Goal: Task Accomplishment & Management: Use online tool/utility

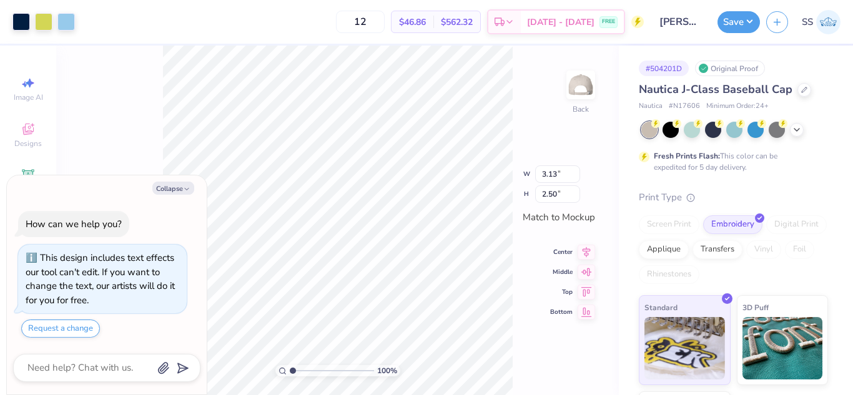
type textarea "x"
type input "2.22"
type input "1.77"
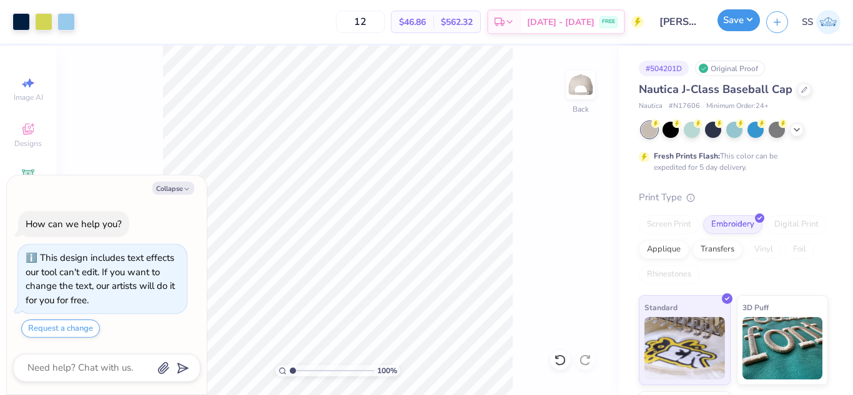
click at [738, 29] on button "Save" at bounding box center [739, 20] width 42 height 22
type textarea "x"
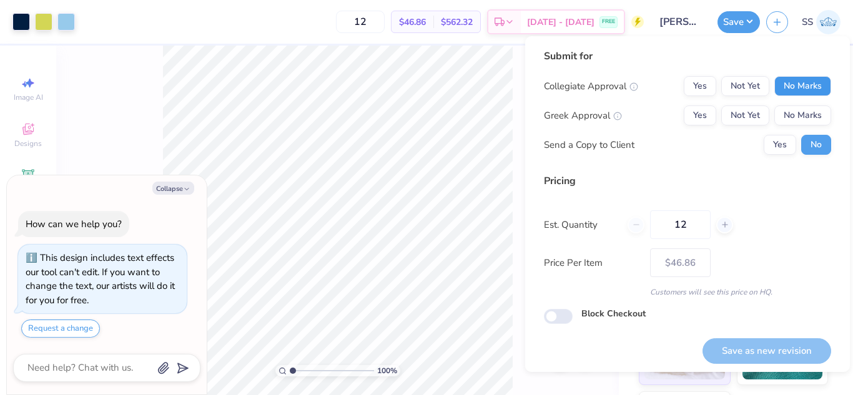
click at [791, 77] on button "No Marks" at bounding box center [803, 86] width 57 height 20
click at [797, 106] on button "No Marks" at bounding box center [803, 116] width 57 height 20
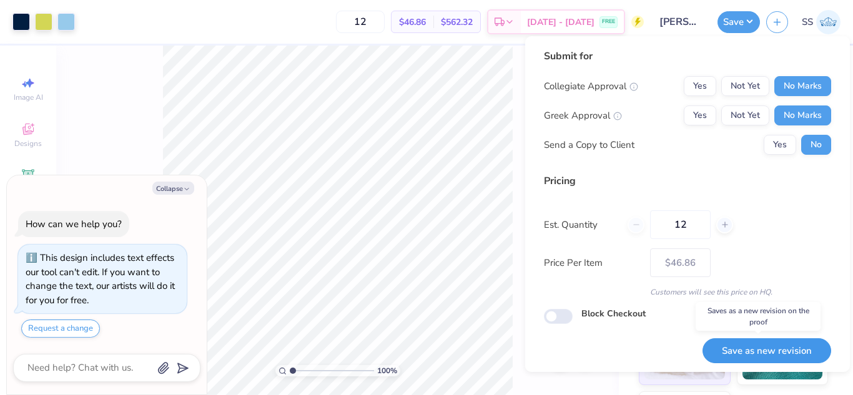
click at [770, 342] on button "Save as new revision" at bounding box center [767, 352] width 129 height 26
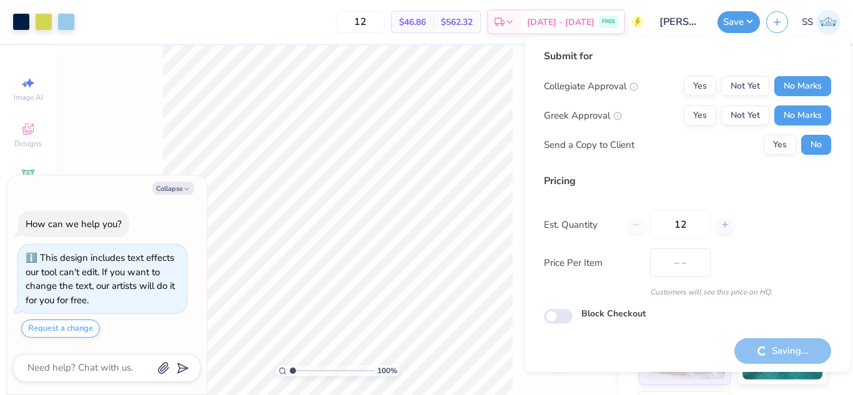
type input "$46.86"
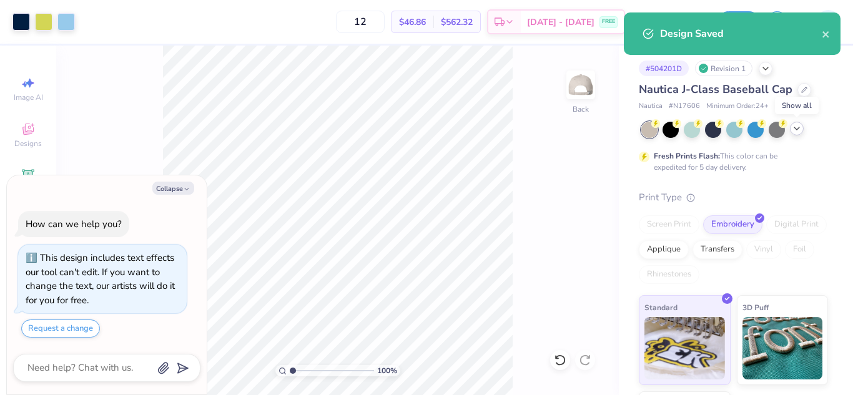
click at [797, 127] on icon at bounding box center [797, 129] width 10 height 10
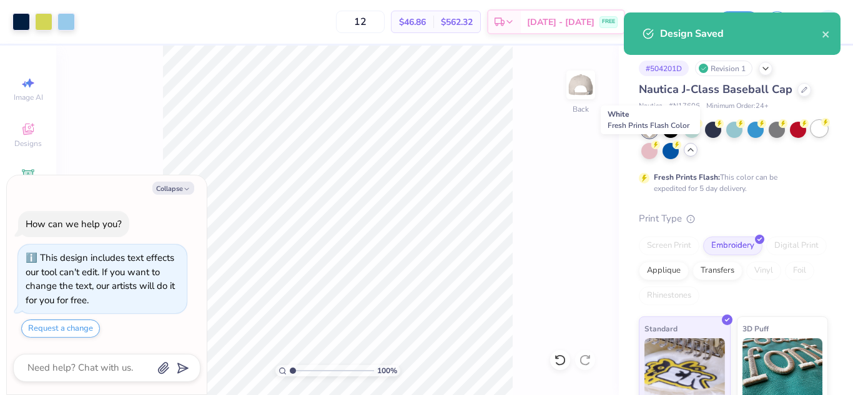
click at [811, 137] on div at bounding box center [819, 129] width 16 height 16
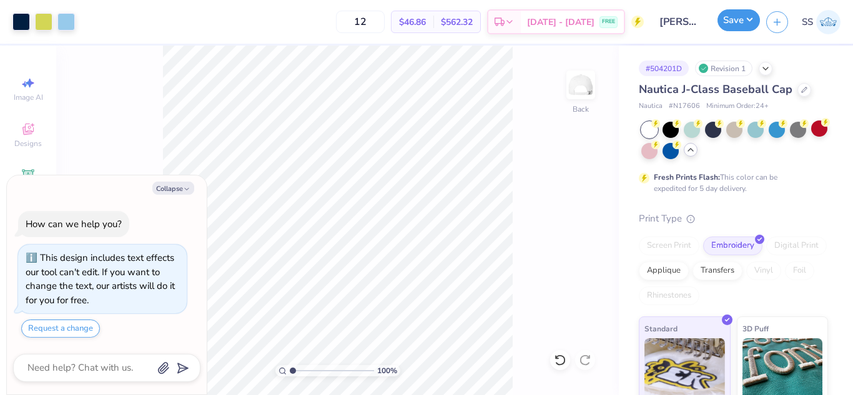
click at [742, 24] on button "Save" at bounding box center [739, 20] width 42 height 22
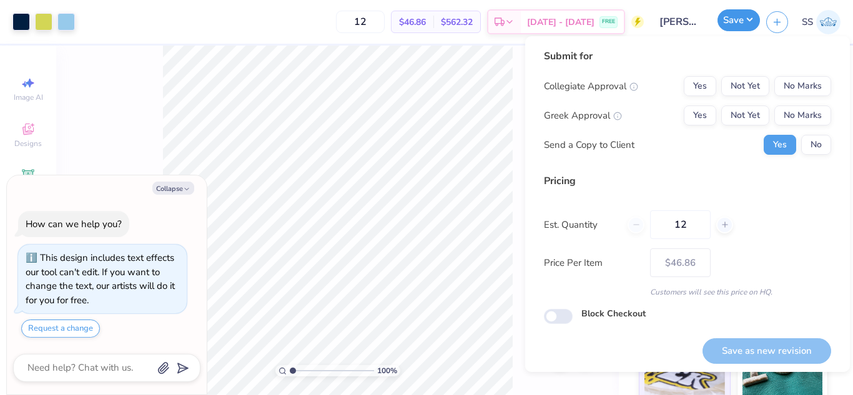
type textarea "x"
click at [776, 91] on button "No Marks" at bounding box center [803, 86] width 57 height 20
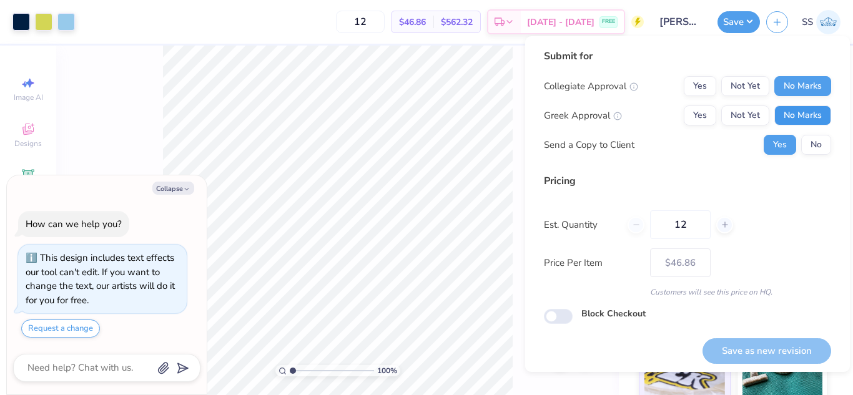
click at [786, 110] on button "No Marks" at bounding box center [803, 116] width 57 height 20
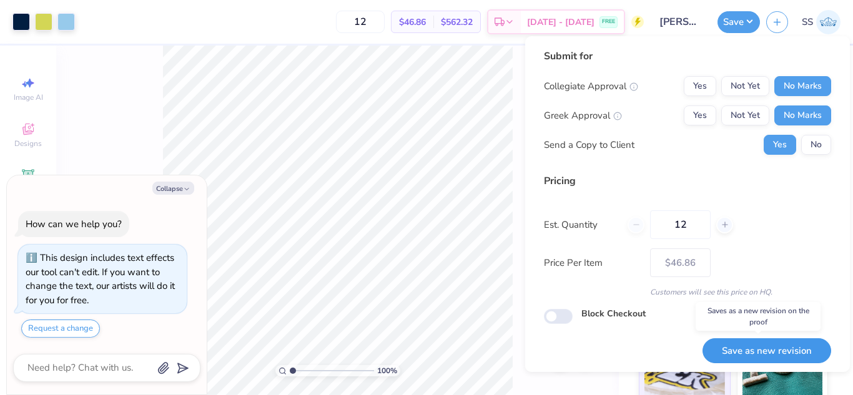
click at [778, 340] on button "Save as new revision" at bounding box center [767, 352] width 129 height 26
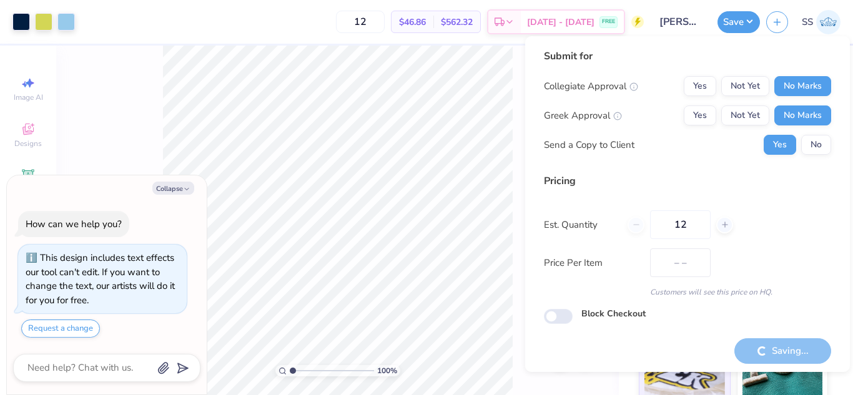
type input "$46.86"
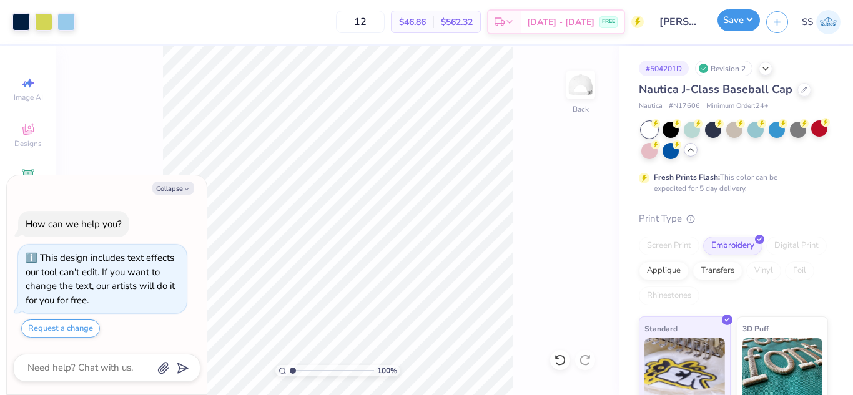
click at [744, 17] on button "Save" at bounding box center [739, 20] width 42 height 22
type textarea "x"
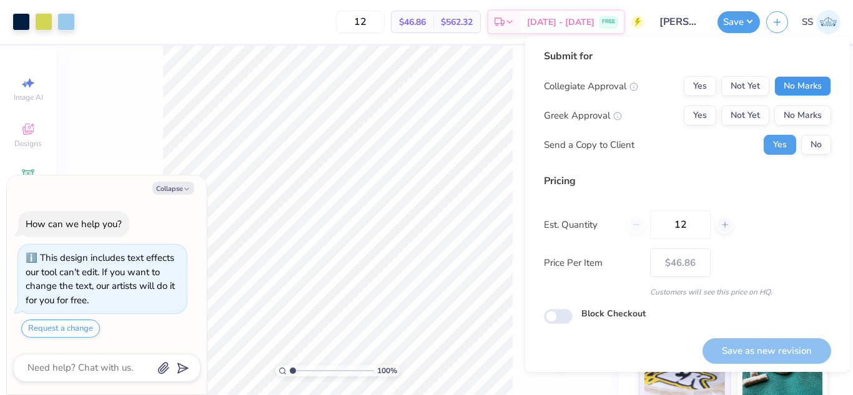
click at [798, 81] on button "No Marks" at bounding box center [803, 86] width 57 height 20
click at [798, 119] on button "No Marks" at bounding box center [803, 116] width 57 height 20
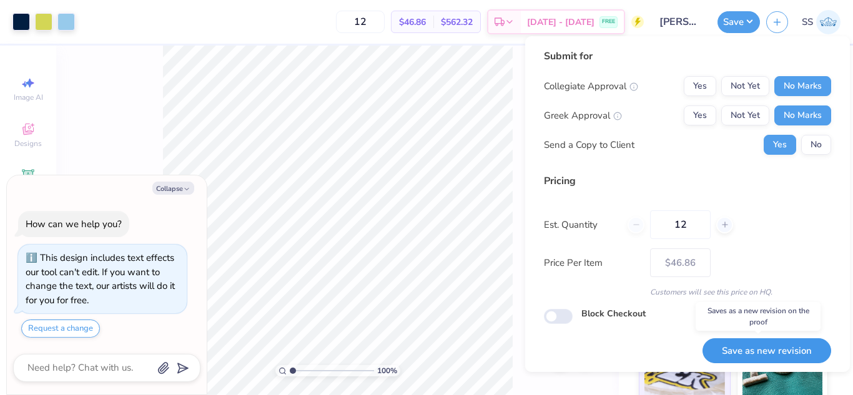
click at [763, 355] on button "Save as new revision" at bounding box center [767, 352] width 129 height 26
type input "$46.86"
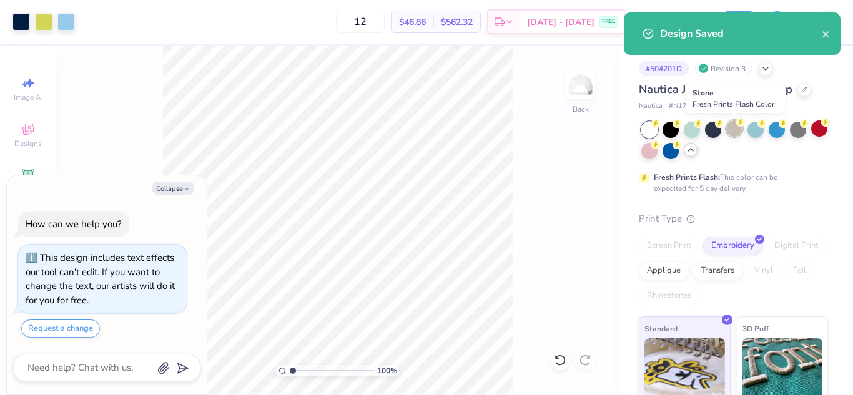
click at [735, 129] on div at bounding box center [734, 129] width 16 height 16
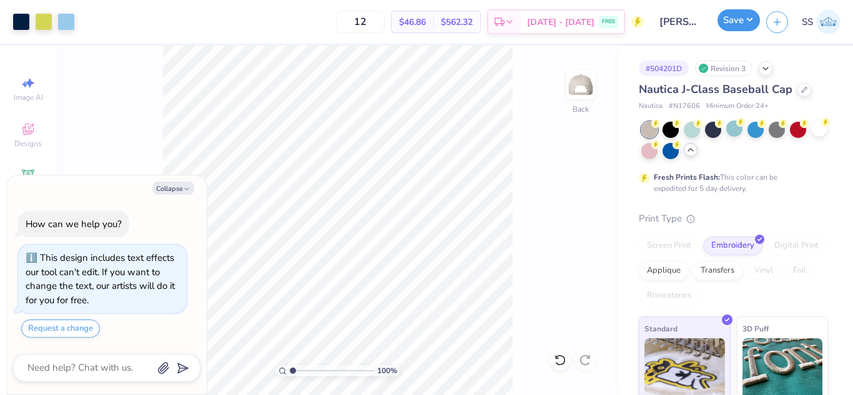
click at [736, 14] on button "Save" at bounding box center [739, 20] width 42 height 22
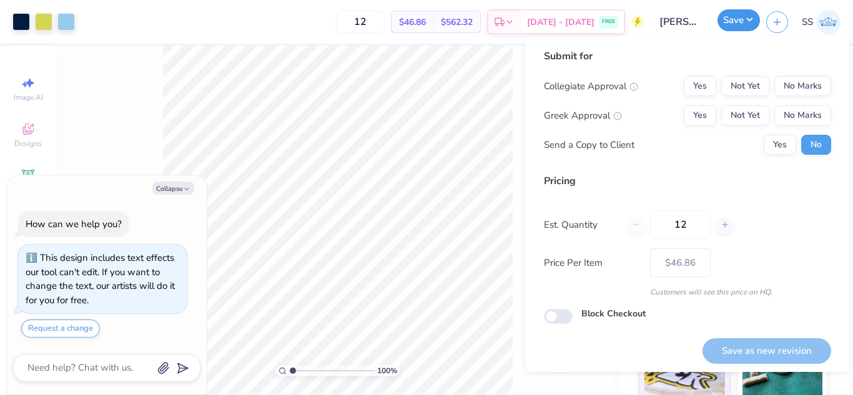
type textarea "x"
click at [778, 94] on button "No Marks" at bounding box center [803, 86] width 57 height 20
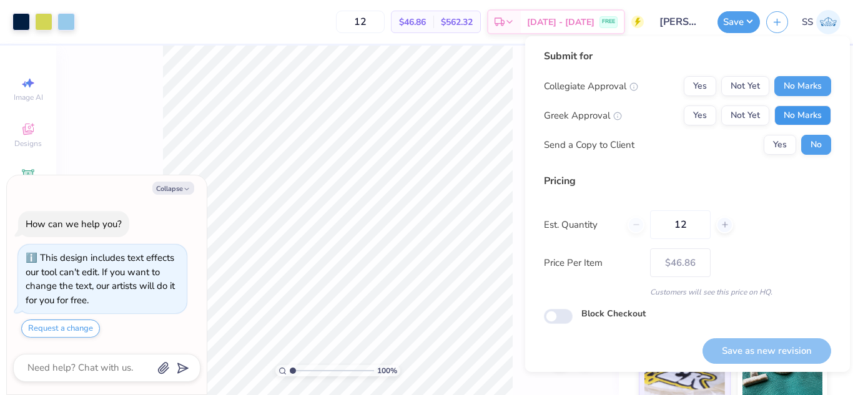
click at [784, 108] on button "No Marks" at bounding box center [803, 116] width 57 height 20
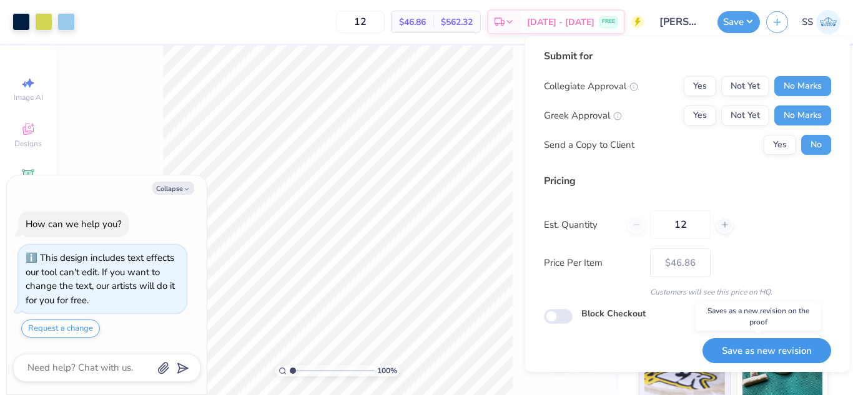
click at [765, 344] on button "Save as new revision" at bounding box center [767, 352] width 129 height 26
type input "$46.86"
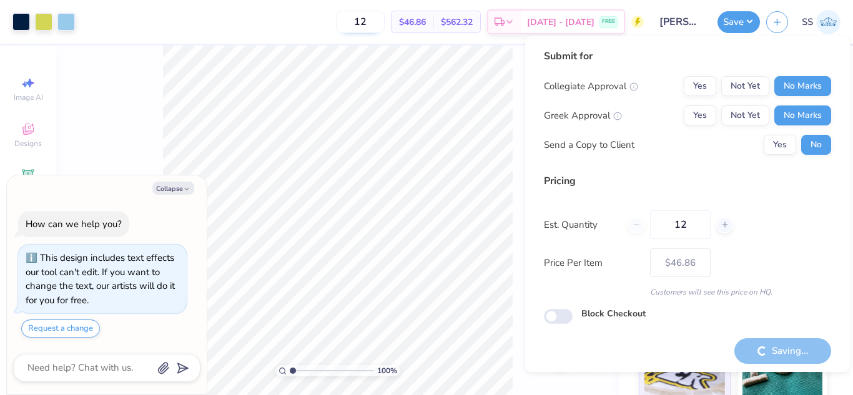
type textarea "x"
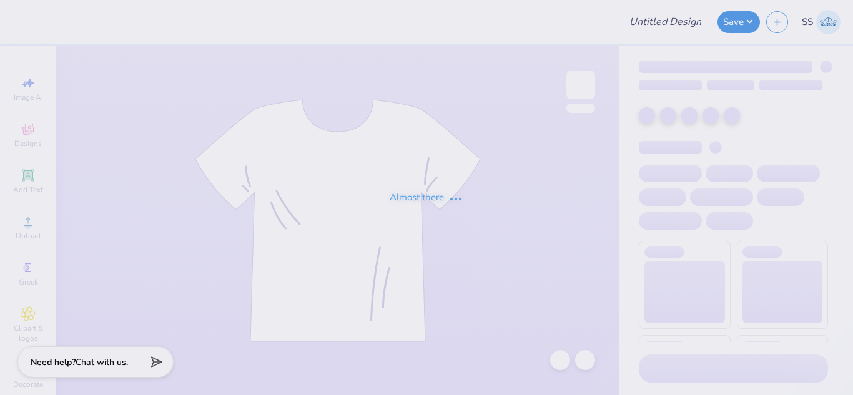
type input "[PERSON_NAME] : Tarte Cosmetics"
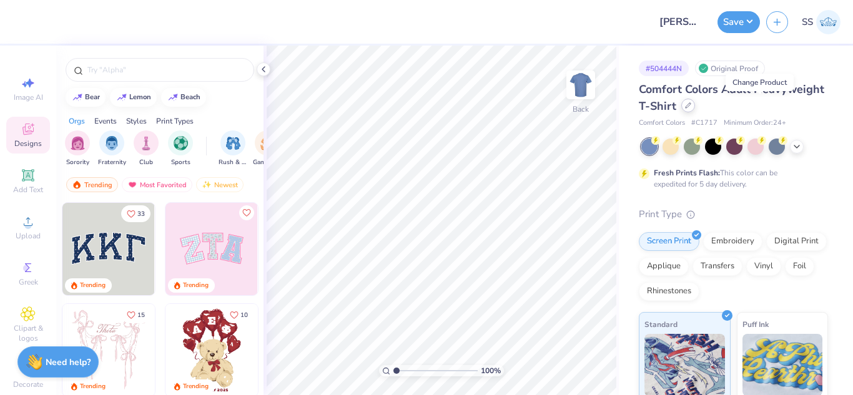
click at [695, 102] on div at bounding box center [688, 106] width 14 height 14
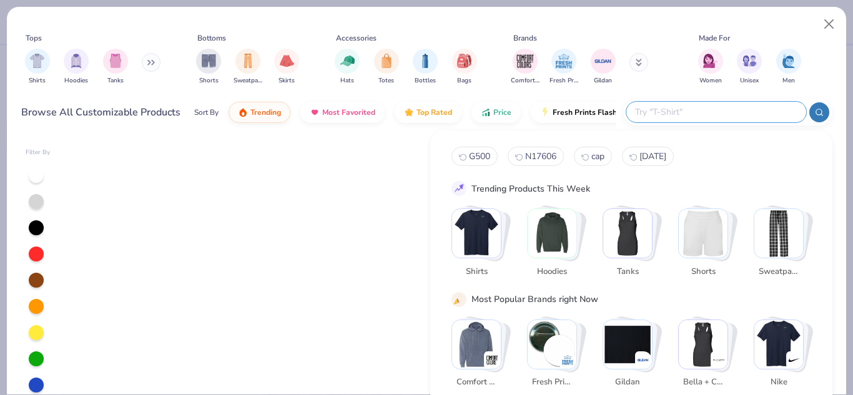
click at [729, 109] on input "text" at bounding box center [716, 112] width 164 height 14
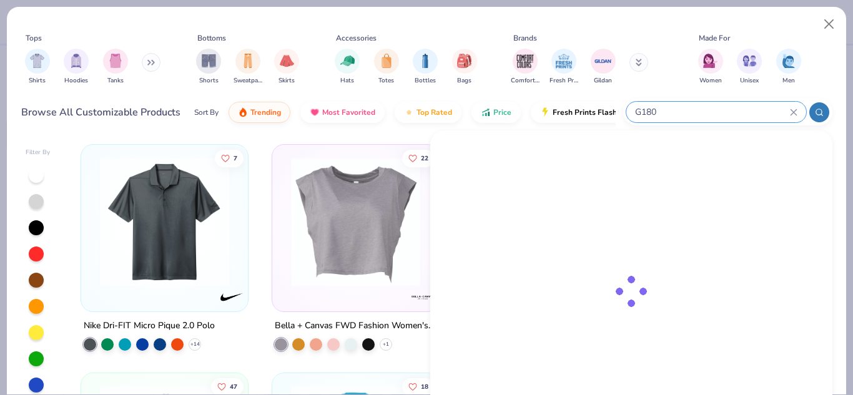
type input "G180"
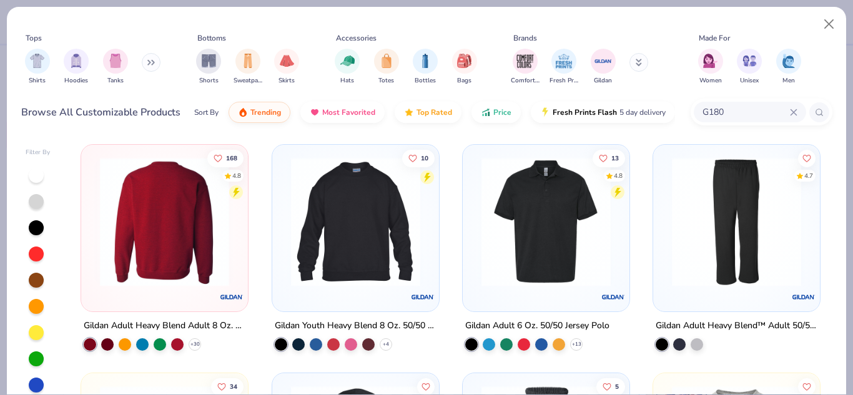
click at [192, 236] on img at bounding box center [165, 221] width 142 height 129
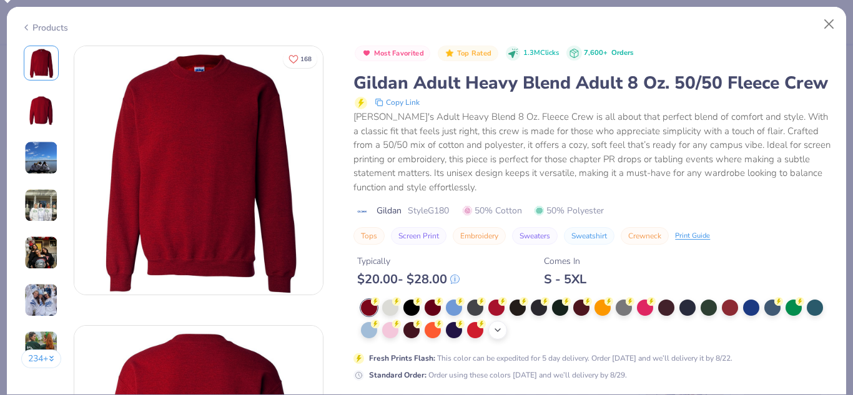
click at [503, 335] on icon at bounding box center [498, 330] width 10 height 10
click at [632, 339] on div at bounding box center [624, 330] width 16 height 16
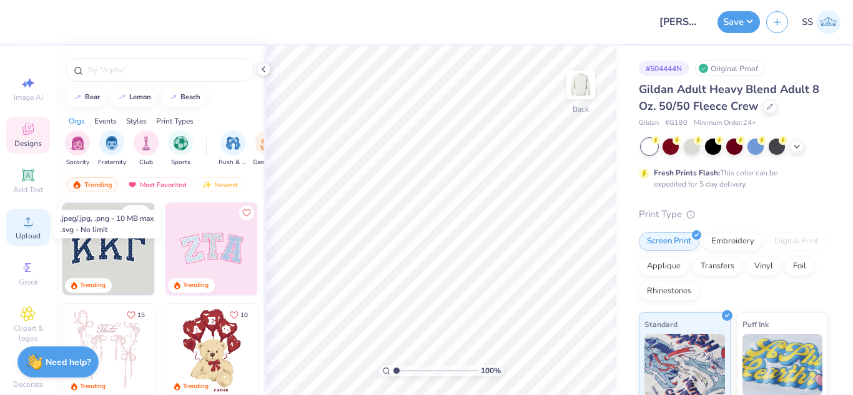
click at [24, 223] on circle at bounding box center [27, 225] width 7 height 7
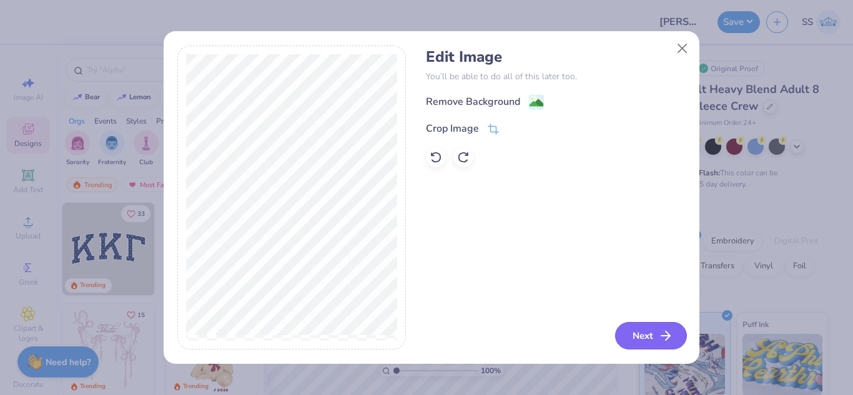
click at [631, 330] on button "Next" at bounding box center [651, 335] width 72 height 27
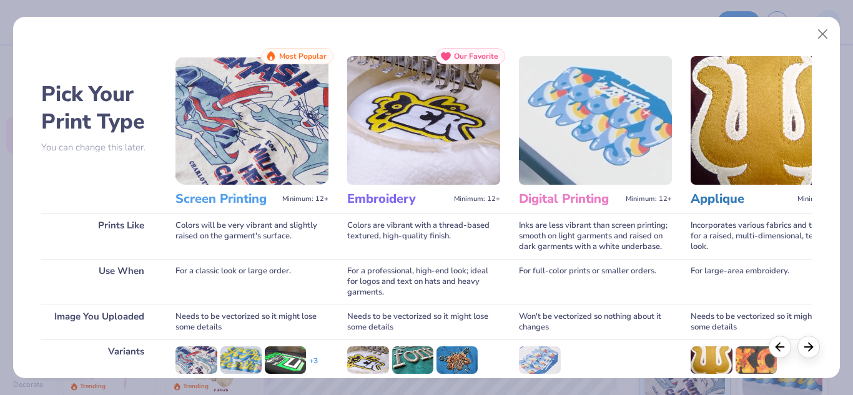
drag, startPoint x: 248, startPoint y: 319, endPoint x: 278, endPoint y: 395, distance: 81.9
click at [282, 395] on html "Design Title Katherine Cantor : Tarte Cosmetics Save SS Image AI Designs Add Te…" at bounding box center [426, 197] width 853 height 395
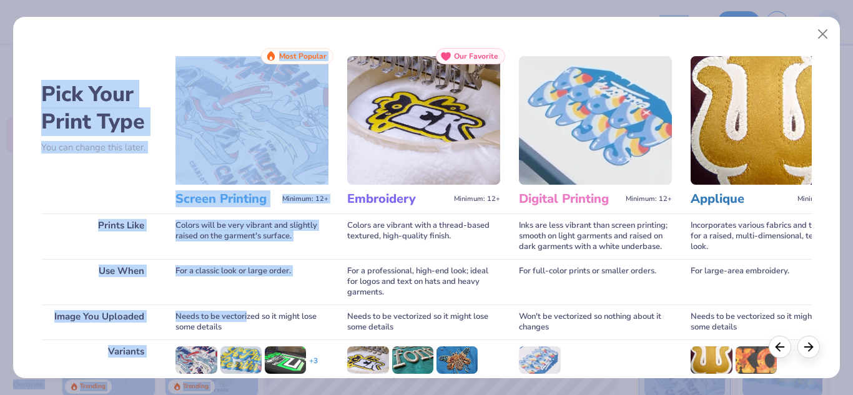
scroll to position [93, 0]
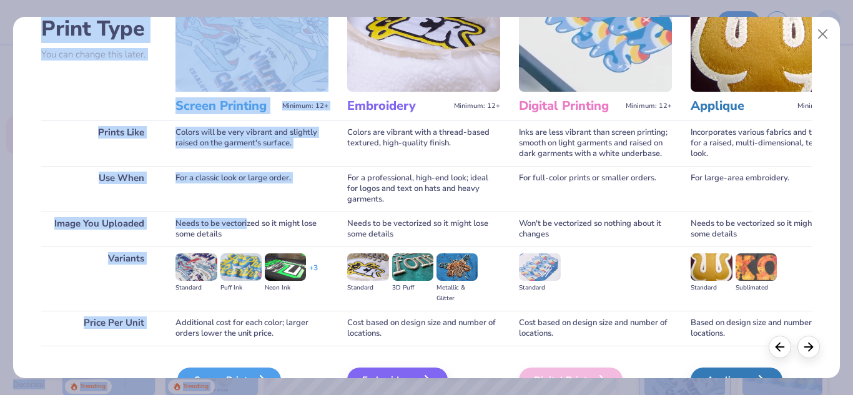
click at [262, 371] on div "Screen Print" at bounding box center [229, 380] width 104 height 25
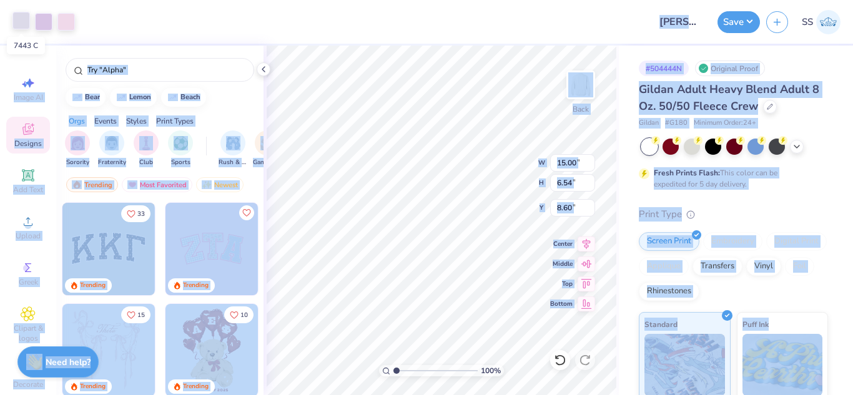
click at [21, 24] on div at bounding box center [20, 20] width 17 height 17
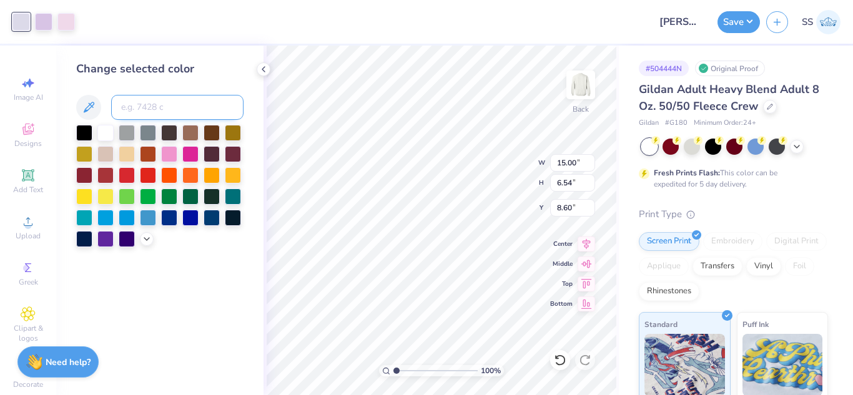
click at [149, 112] on input at bounding box center [177, 107] width 132 height 25
type input "263"
click at [556, 354] on div at bounding box center [560, 360] width 20 height 20
click at [68, 19] on div at bounding box center [65, 20] width 17 height 17
click at [139, 107] on input at bounding box center [177, 107] width 132 height 25
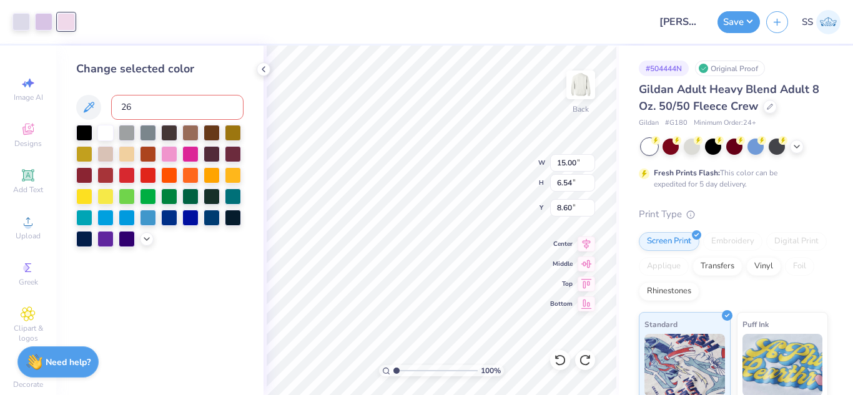
type input "263"
type input "3.00"
type input "10.31"
type input "4.50"
type input "7.93"
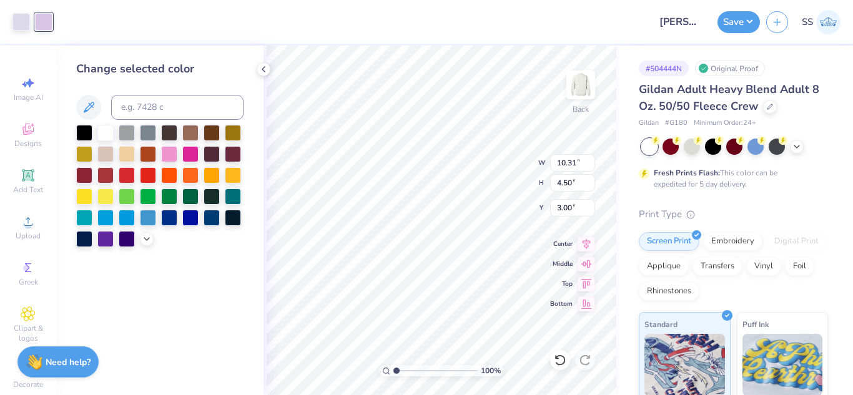
type input "3.46"
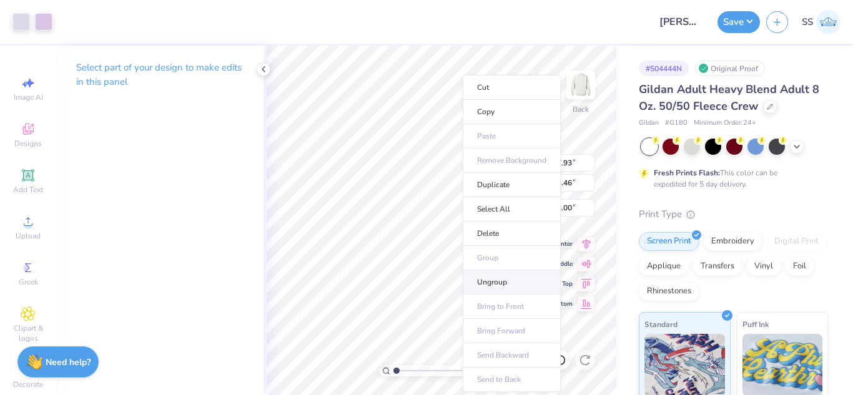
click at [493, 273] on li "Ungroup" at bounding box center [512, 282] width 98 height 24
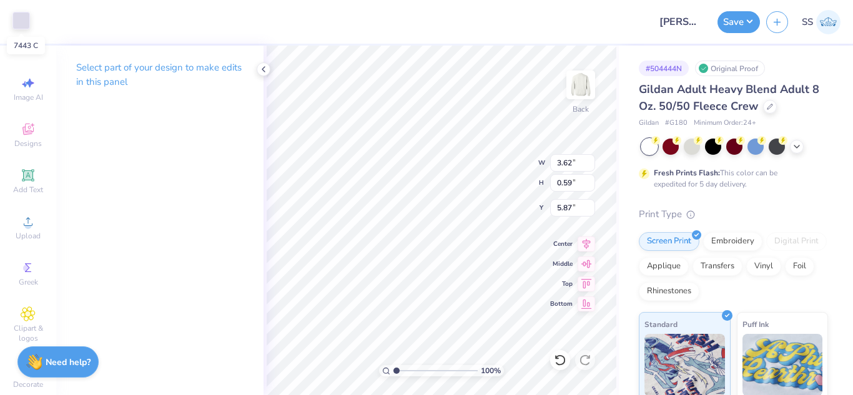
click at [23, 15] on div at bounding box center [20, 20] width 17 height 17
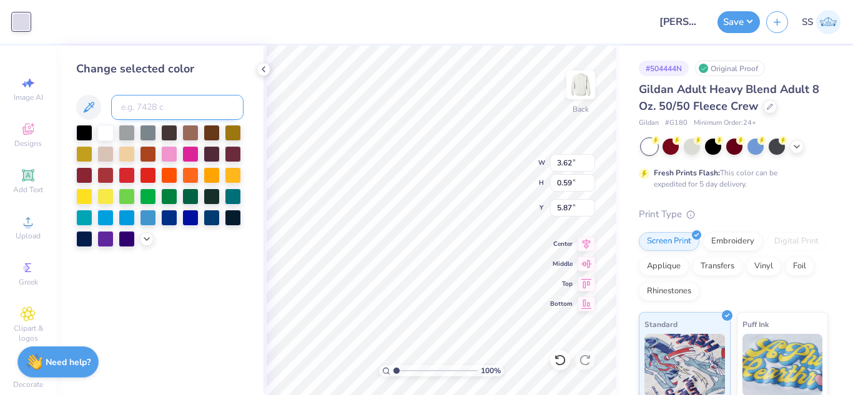
click at [164, 112] on input at bounding box center [177, 107] width 132 height 25
type input "263"
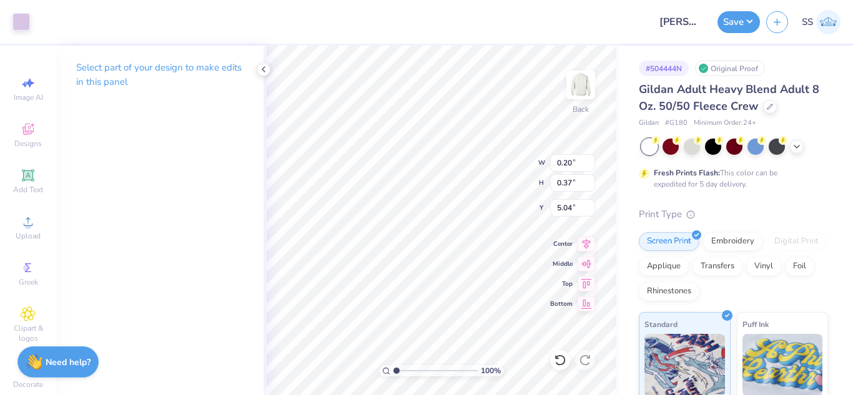
type input "0.63"
type input "1.16"
type input "0.20"
type input "0.37"
type input "3.8721999587359"
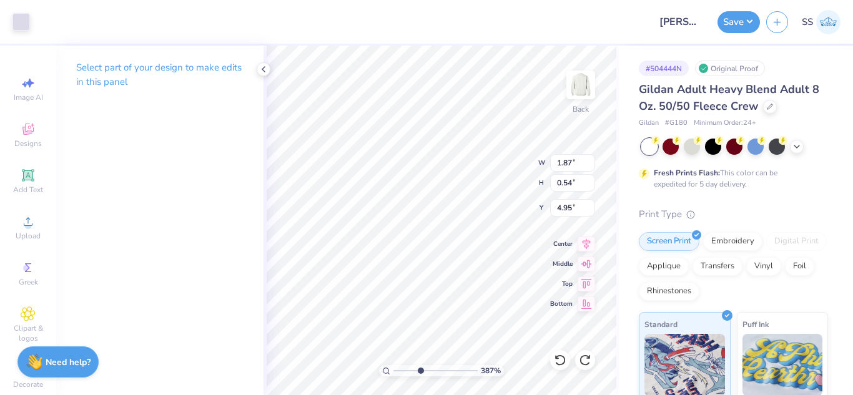
type input "7.00"
type input "1"
click at [42, 26] on div at bounding box center [43, 20] width 17 height 17
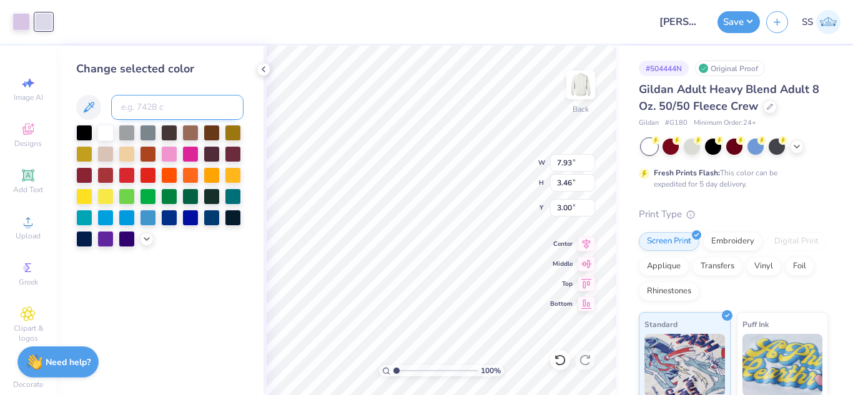
click at [139, 101] on input at bounding box center [177, 107] width 132 height 25
type input "263"
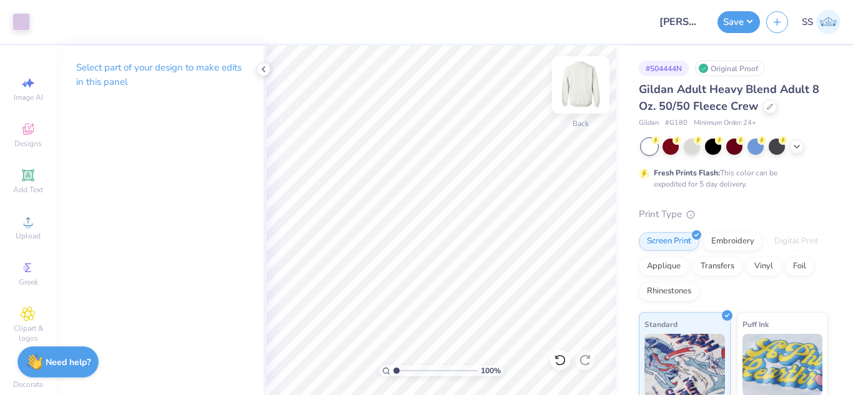
click at [587, 96] on img at bounding box center [581, 85] width 50 height 50
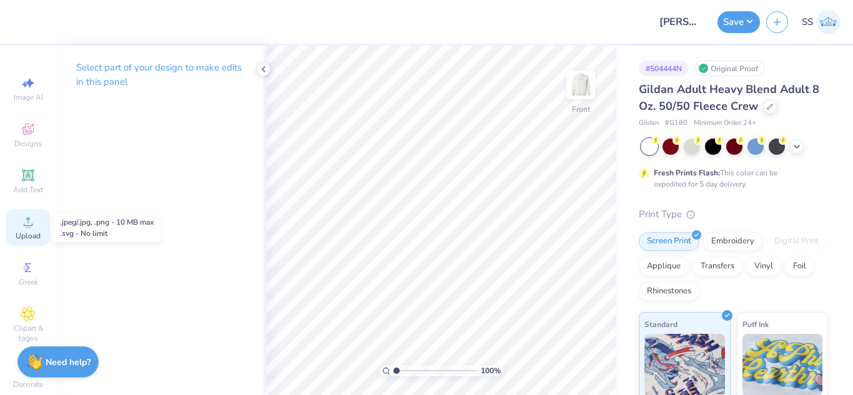
click at [21, 212] on div "Upload" at bounding box center [28, 227] width 44 height 37
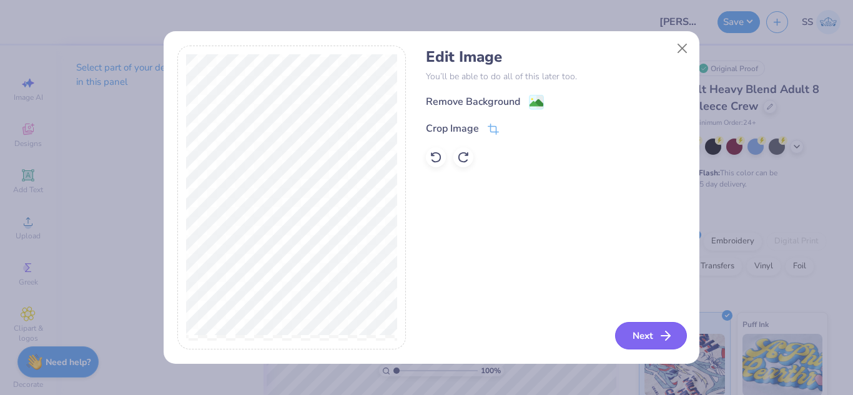
click at [633, 328] on button "Next" at bounding box center [651, 335] width 72 height 27
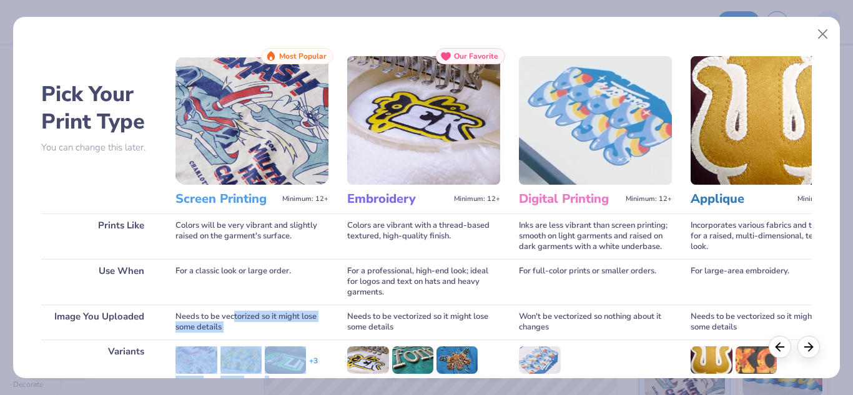
drag, startPoint x: 233, startPoint y: 318, endPoint x: 295, endPoint y: 425, distance: 123.4
click at [295, 395] on html "Design Title Katherine Cantor : Tarte Cosmetics Save SS Image AI Designs Add Te…" at bounding box center [426, 197] width 853 height 395
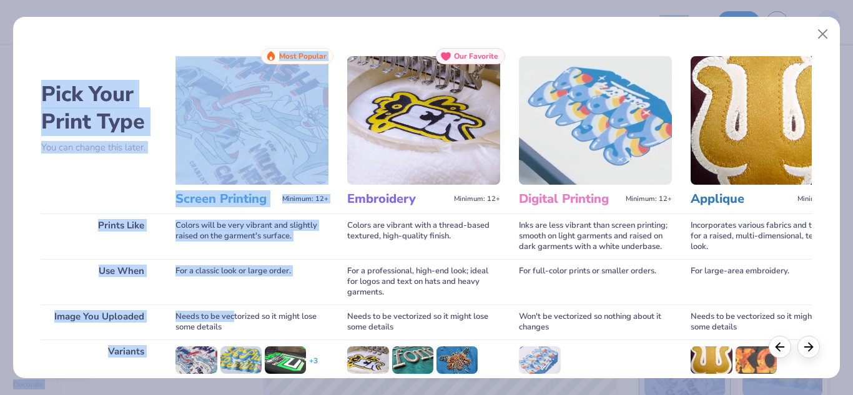
scroll to position [79, 0]
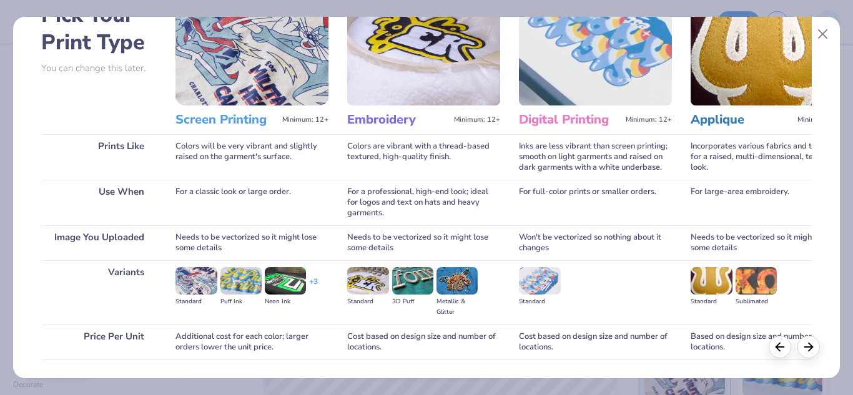
click at [254, 332] on div "Additional cost for each color; larger orders lower the unit price." at bounding box center [252, 342] width 153 height 35
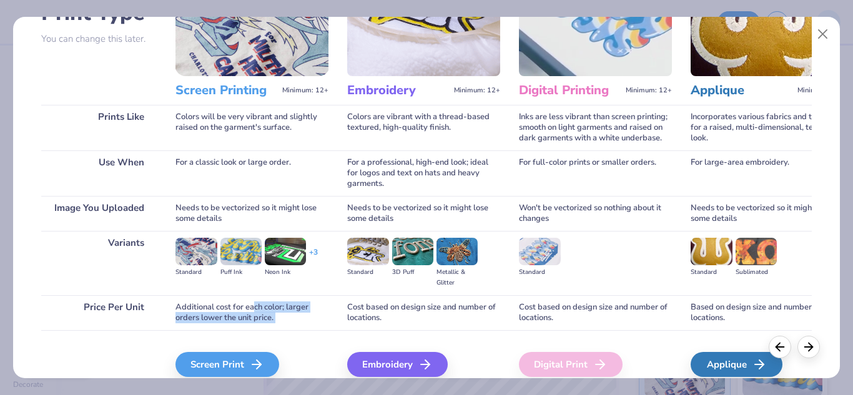
scroll to position [165, 0]
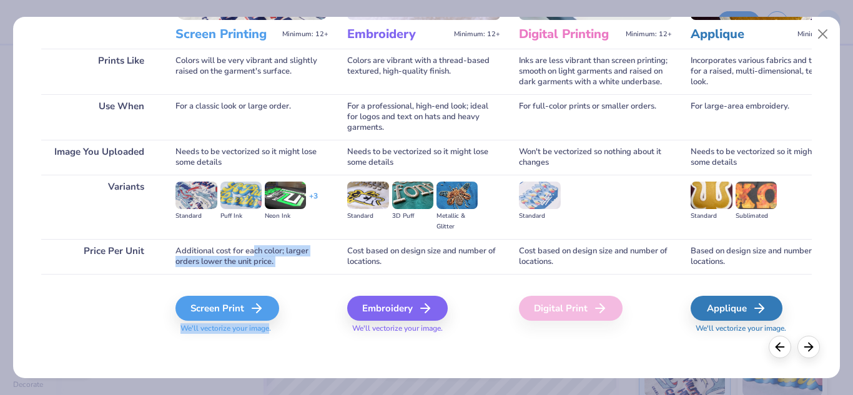
drag, startPoint x: 254, startPoint y: 332, endPoint x: 271, endPoint y: 392, distance: 63.1
click at [271, 392] on div "Pick Your Print Type You can change this later. Prints Like Use When Image You …" at bounding box center [426, 197] width 853 height 395
click at [212, 298] on div "Screen Print" at bounding box center [229, 308] width 104 height 25
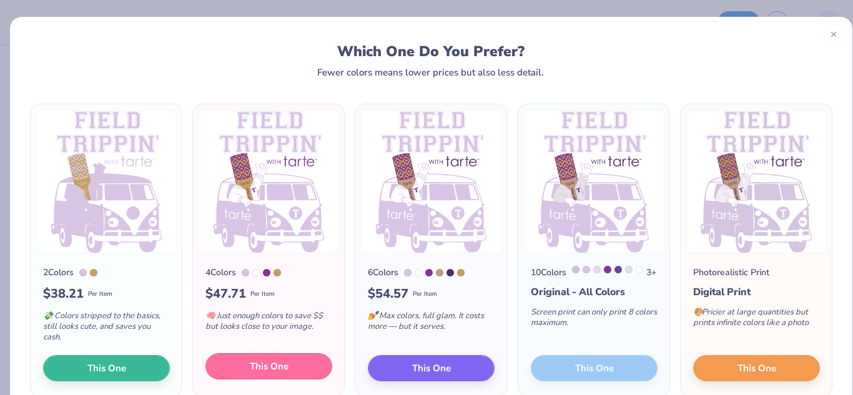
click at [277, 364] on span "This One" at bounding box center [269, 367] width 39 height 14
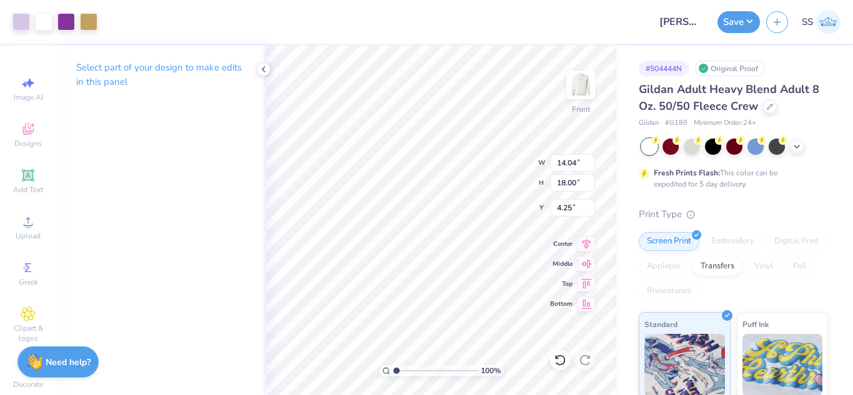
type input "9.19"
type input "11.78"
type input "2.70"
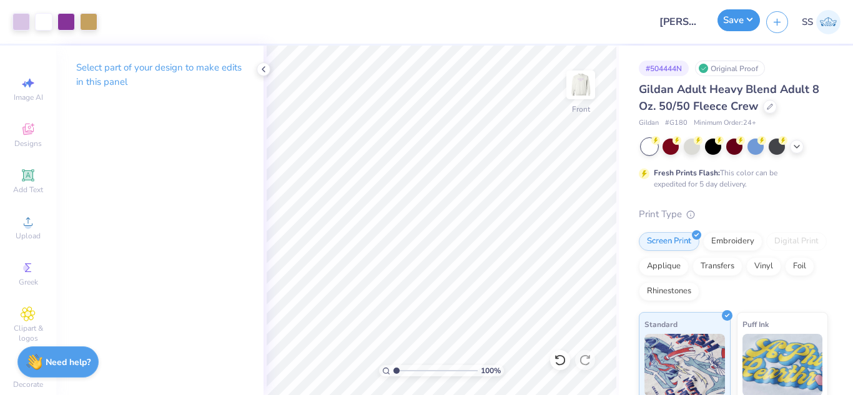
click at [736, 29] on button "Save" at bounding box center [739, 20] width 42 height 22
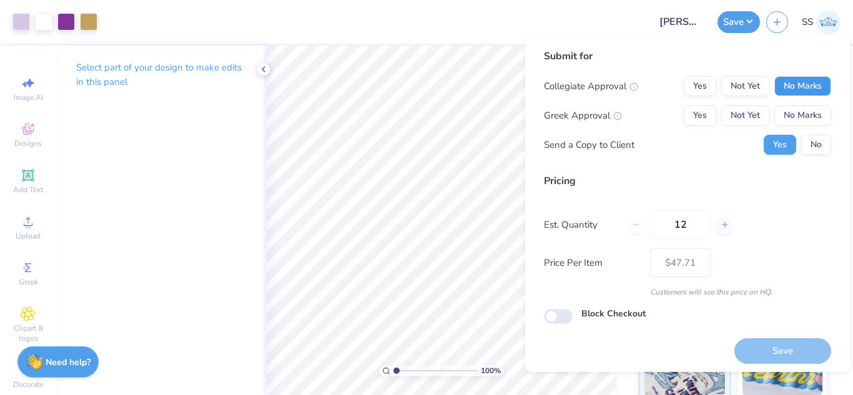
click at [776, 81] on button "No Marks" at bounding box center [803, 86] width 57 height 20
click at [788, 115] on button "No Marks" at bounding box center [803, 116] width 57 height 20
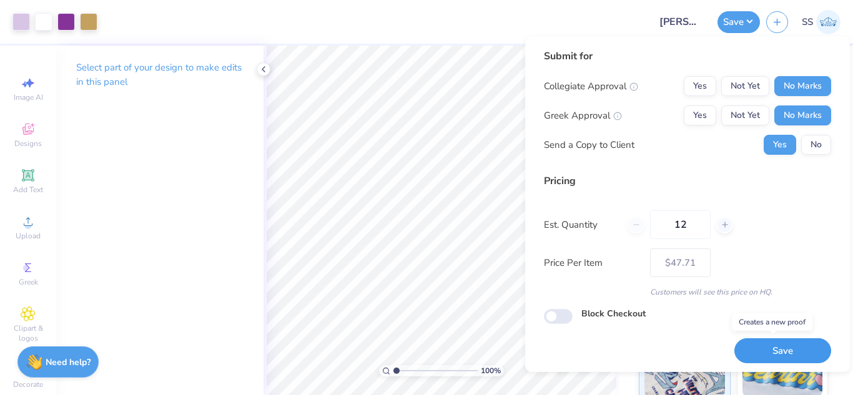
click at [775, 345] on button "Save" at bounding box center [783, 352] width 97 height 26
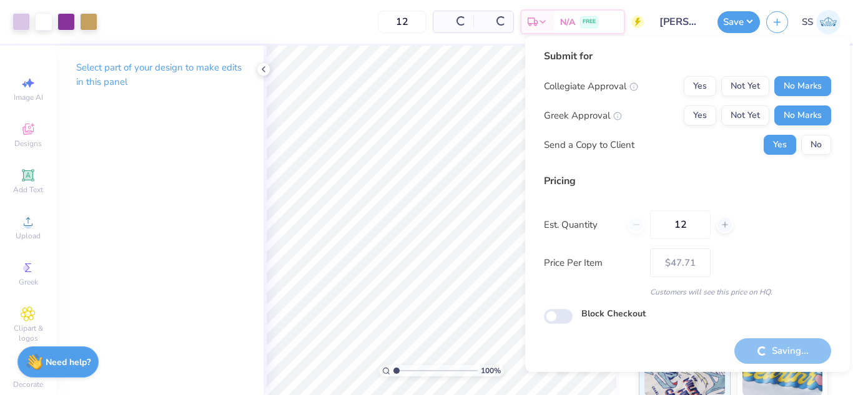
type input "– –"
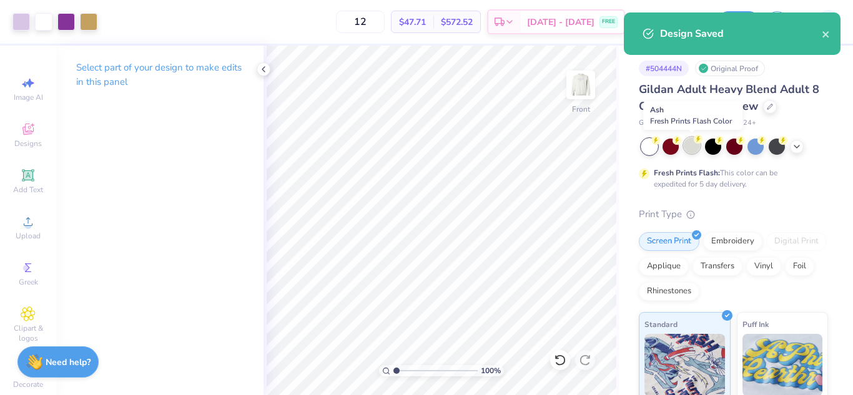
click at [694, 148] on div at bounding box center [692, 145] width 16 height 16
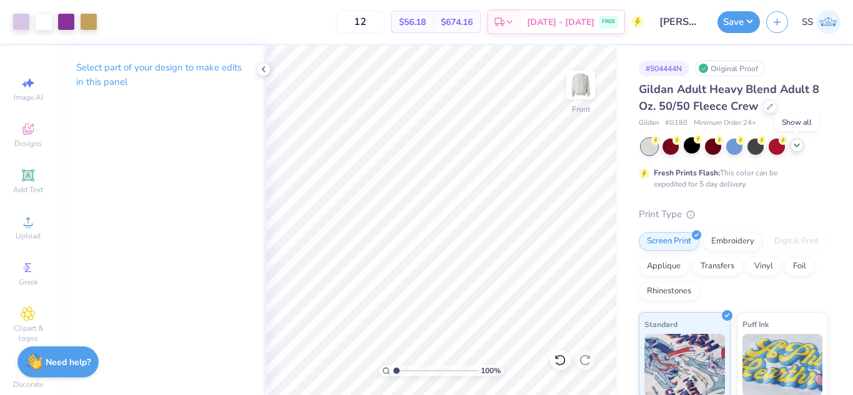
click at [798, 147] on icon at bounding box center [797, 146] width 10 height 10
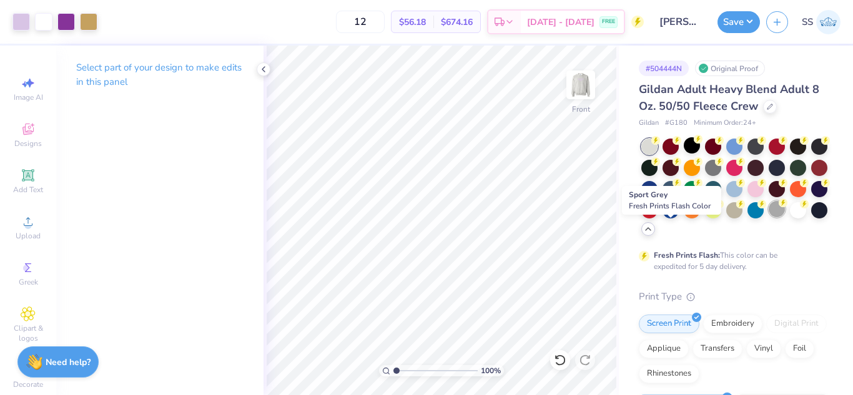
click at [769, 217] on div at bounding box center [777, 209] width 16 height 16
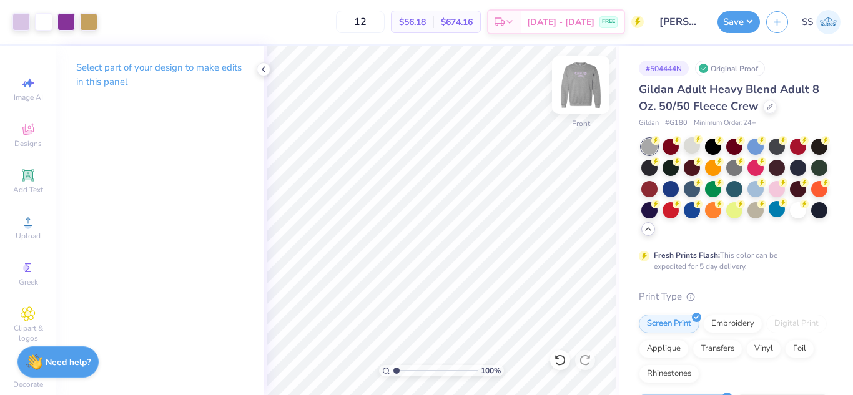
click at [583, 104] on img at bounding box center [581, 85] width 50 height 50
click at [745, 16] on button "Save" at bounding box center [739, 20] width 42 height 22
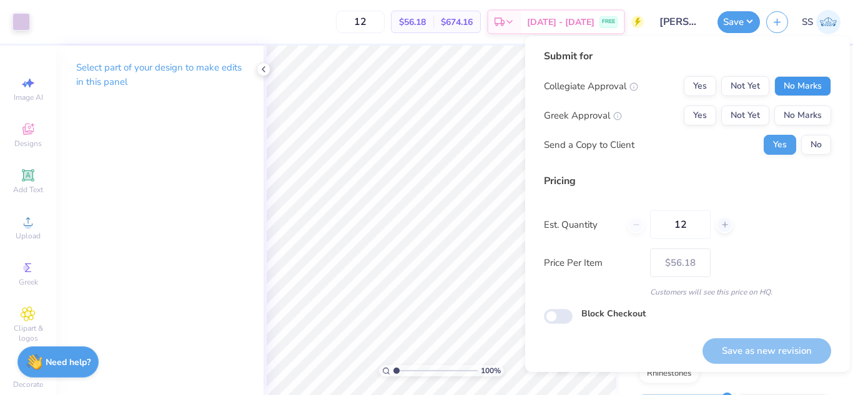
click at [805, 89] on button "No Marks" at bounding box center [803, 86] width 57 height 20
click at [808, 110] on button "No Marks" at bounding box center [803, 116] width 57 height 20
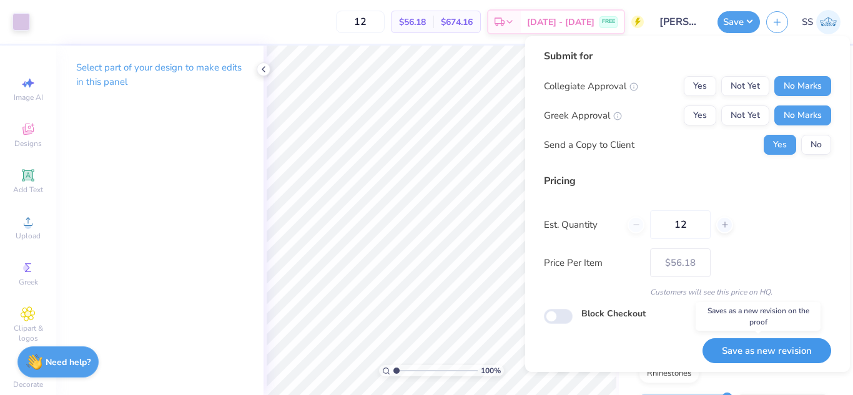
click at [743, 350] on button "Save as new revision" at bounding box center [767, 352] width 129 height 26
type input "$56.18"
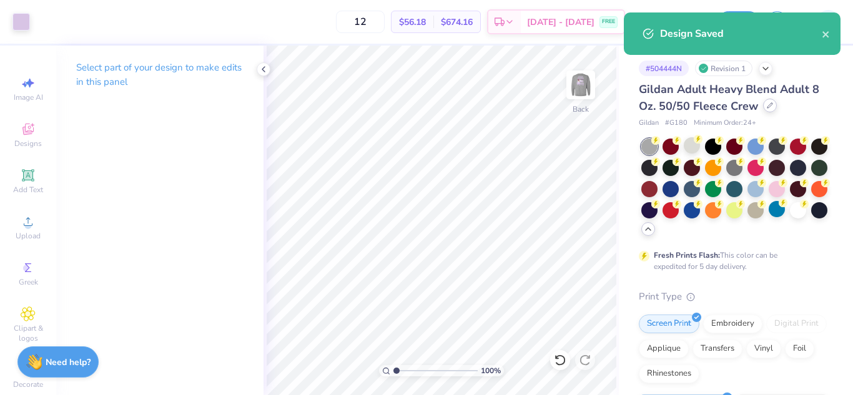
click at [774, 105] on div at bounding box center [770, 106] width 14 height 14
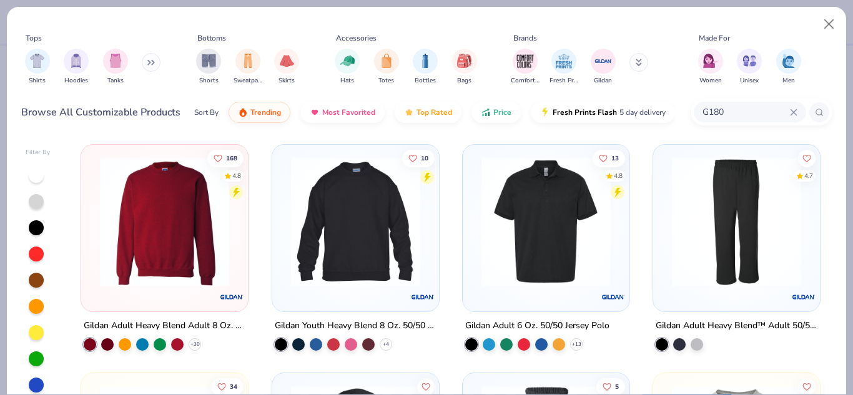
click at [749, 110] on input "G180" at bounding box center [745, 112] width 89 height 14
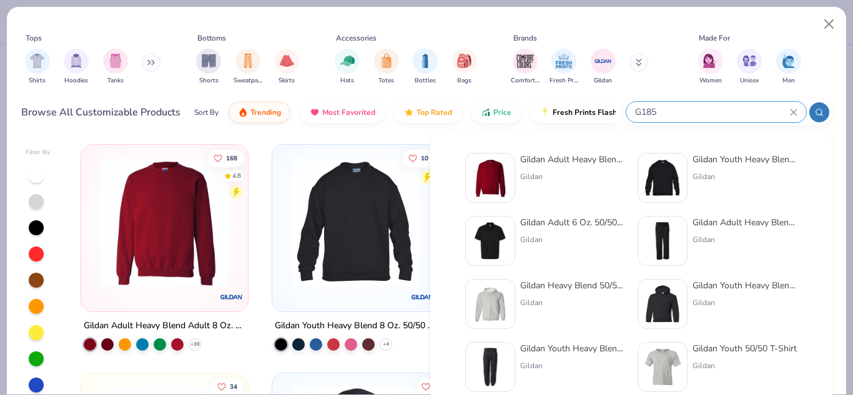
type input "G185"
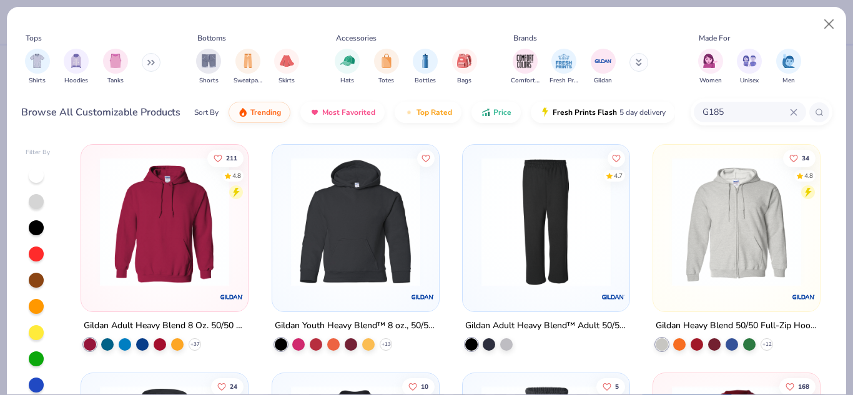
click at [202, 211] on img at bounding box center [165, 221] width 142 height 129
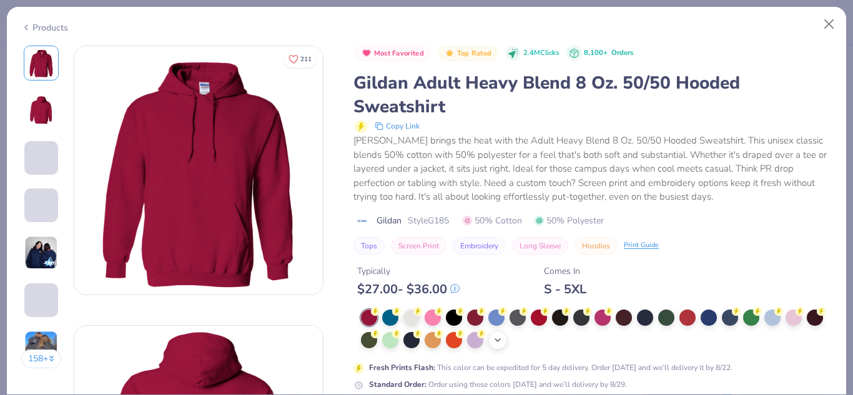
click at [503, 339] on icon at bounding box center [498, 340] width 10 height 10
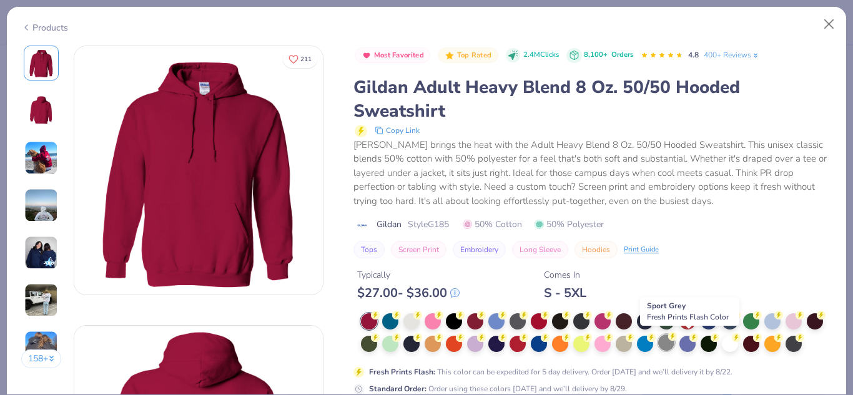
click at [675, 340] on div at bounding box center [666, 343] width 16 height 16
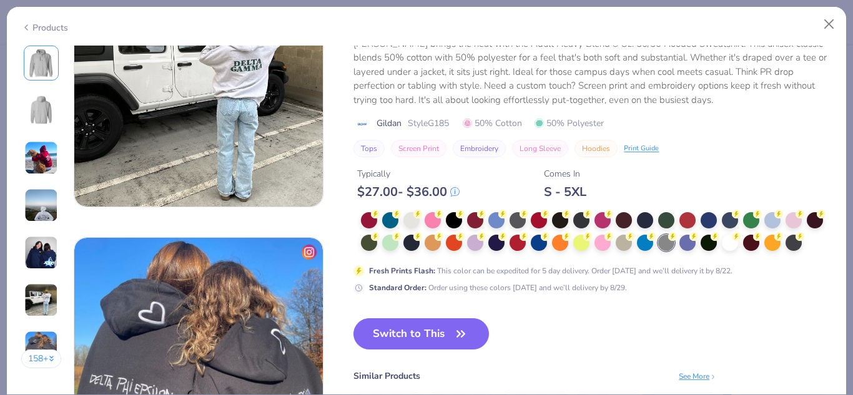
scroll to position [1558, 0]
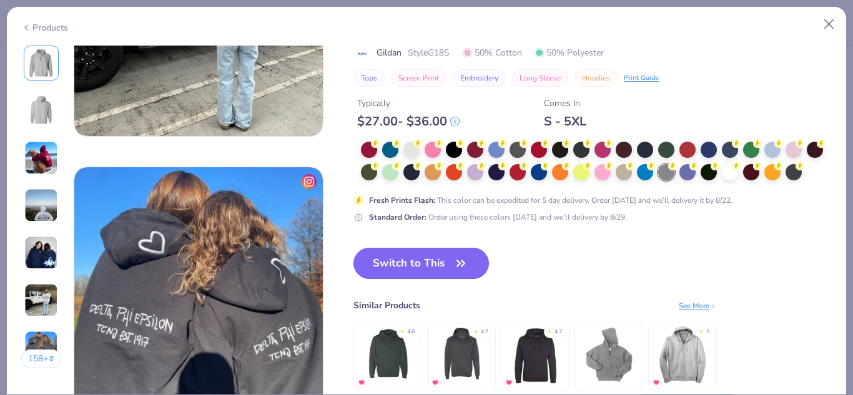
click at [465, 267] on icon "button" at bounding box center [460, 263] width 17 height 17
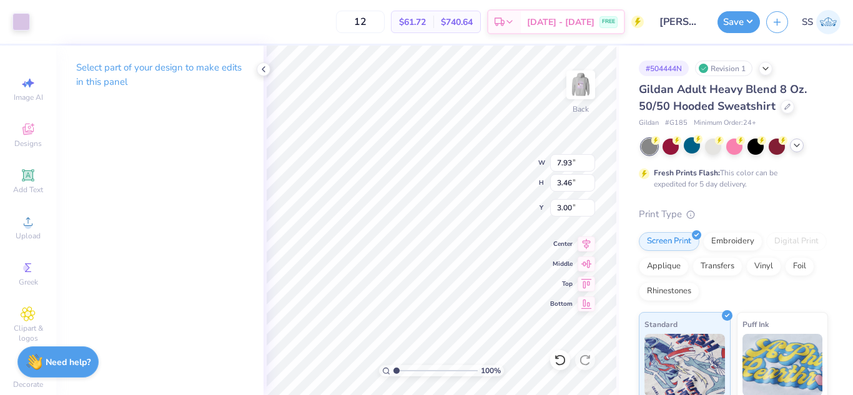
type input "3.00"
click at [579, 84] on img at bounding box center [581, 85] width 50 height 50
click at [795, 146] on icon at bounding box center [797, 146] width 10 height 10
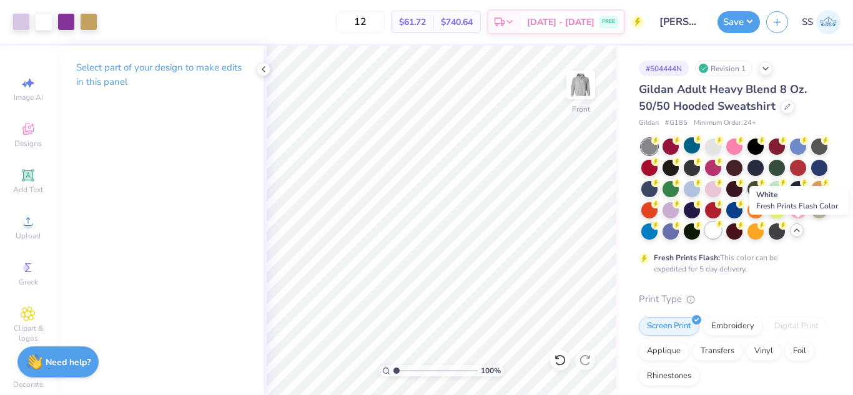
click at [721, 235] on div at bounding box center [713, 230] width 16 height 16
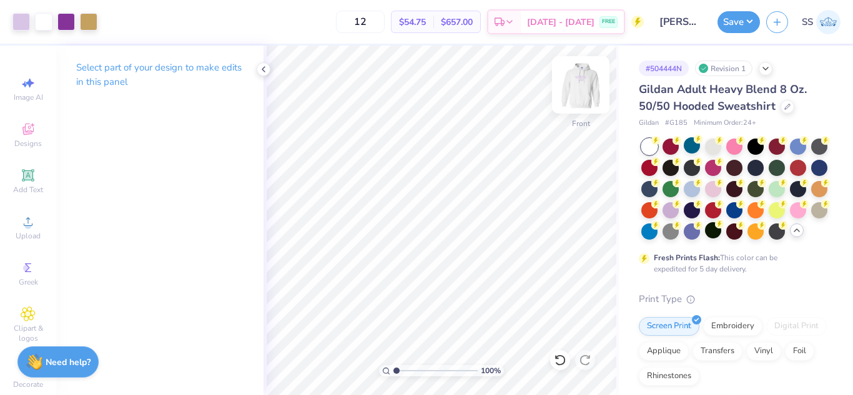
click at [580, 84] on img at bounding box center [581, 85] width 50 height 50
click at [743, 11] on button "Save" at bounding box center [739, 20] width 42 height 22
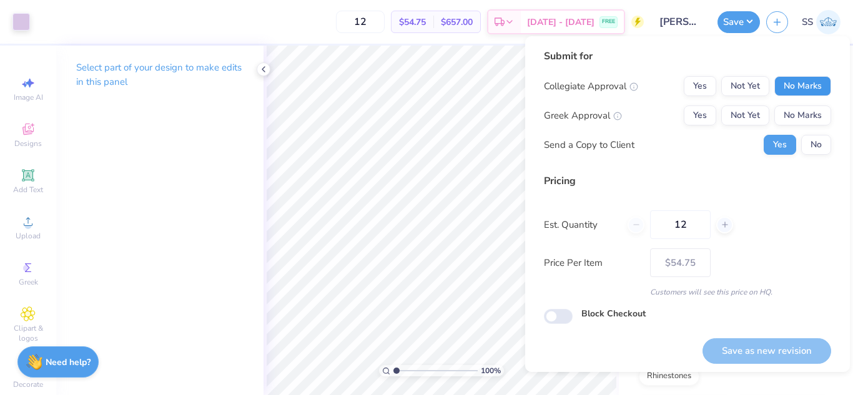
click at [785, 81] on button "No Marks" at bounding box center [803, 86] width 57 height 20
click at [790, 126] on div "Collegiate Approval Yes Not Yet No Marks Greek Approval Yes Not Yet No Marks Se…" at bounding box center [687, 115] width 287 height 79
click at [788, 121] on button "No Marks" at bounding box center [803, 116] width 57 height 20
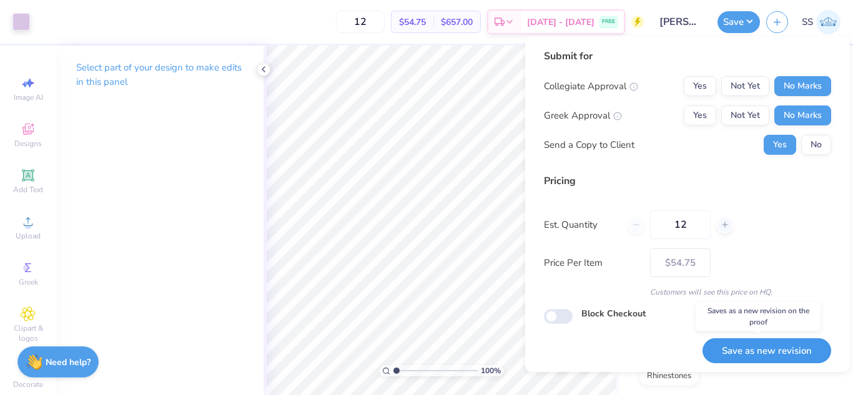
click at [766, 341] on button "Save as new revision" at bounding box center [767, 352] width 129 height 26
type input "$54.75"
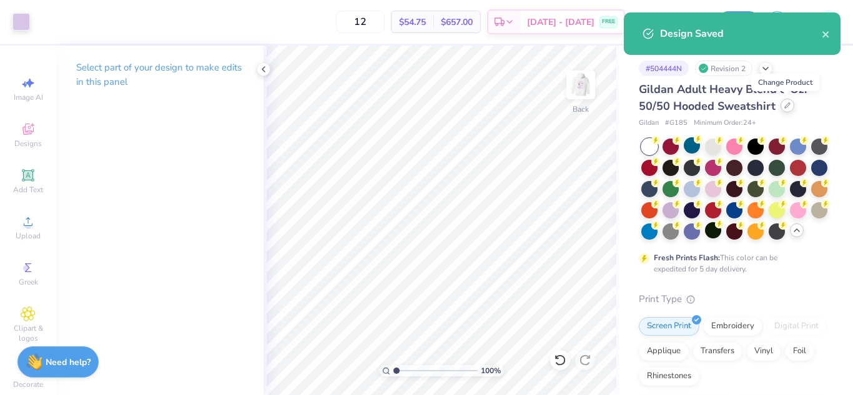
click at [785, 107] on icon at bounding box center [787, 105] width 5 height 5
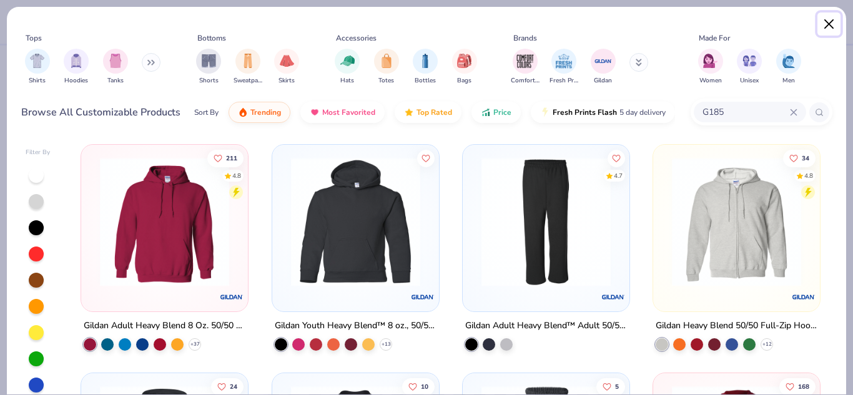
click at [822, 27] on button "Close" at bounding box center [830, 24] width 24 height 24
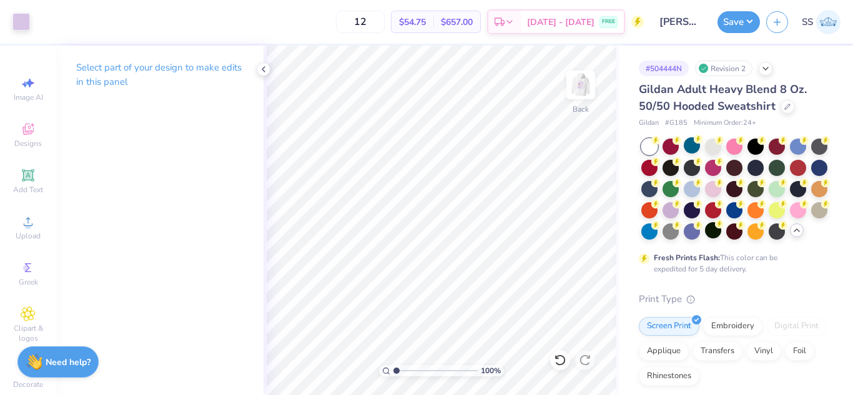
click at [790, 237] on div at bounding box center [797, 231] width 14 height 14
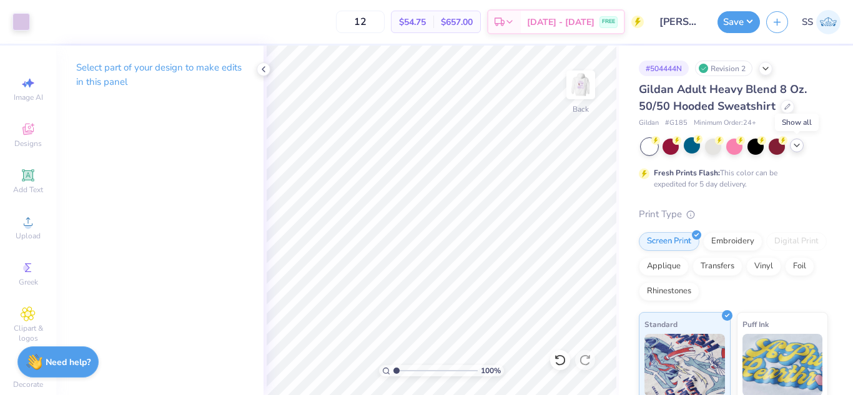
click at [798, 141] on icon at bounding box center [797, 146] width 10 height 10
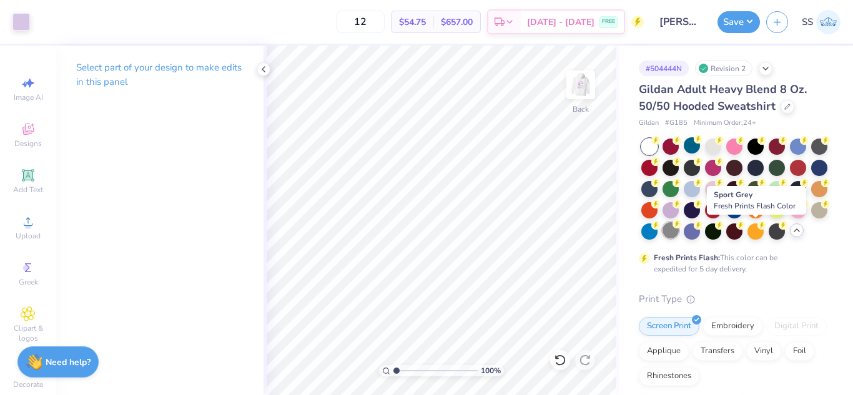
click at [679, 231] on div at bounding box center [671, 230] width 16 height 16
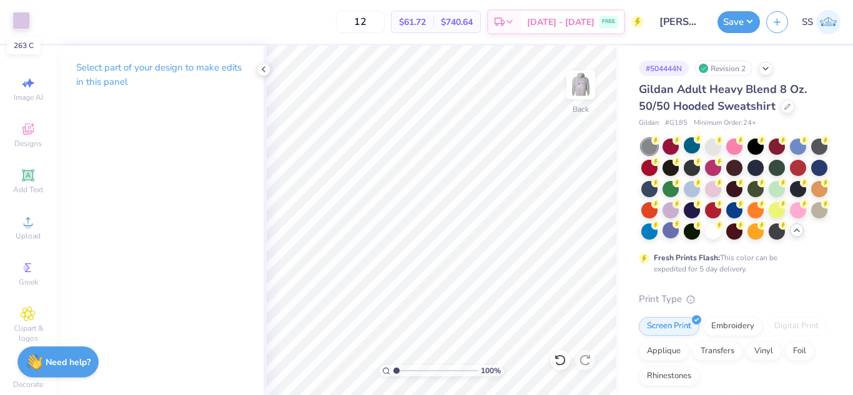
click at [27, 20] on div at bounding box center [20, 20] width 17 height 17
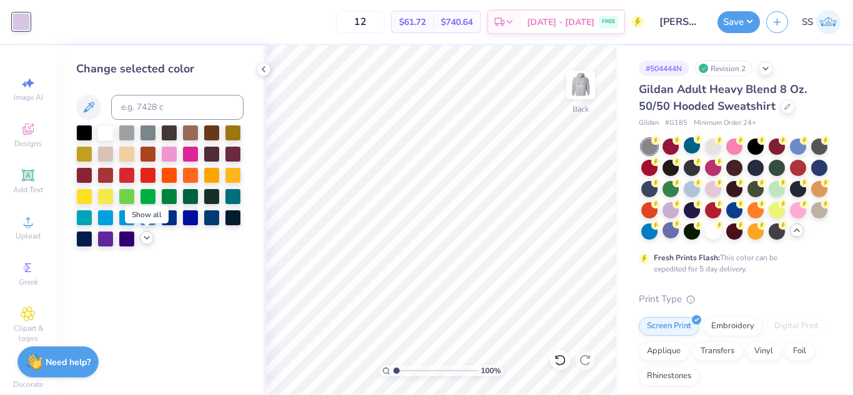
click at [147, 236] on icon at bounding box center [147, 238] width 10 height 10
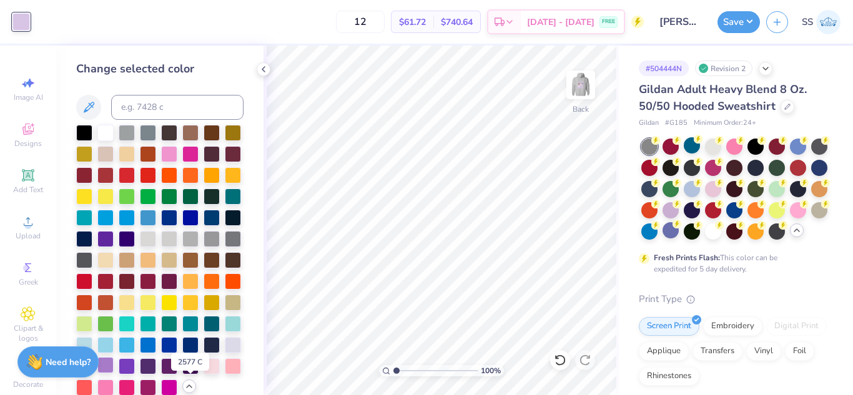
click at [114, 374] on div at bounding box center [105, 365] width 16 height 16
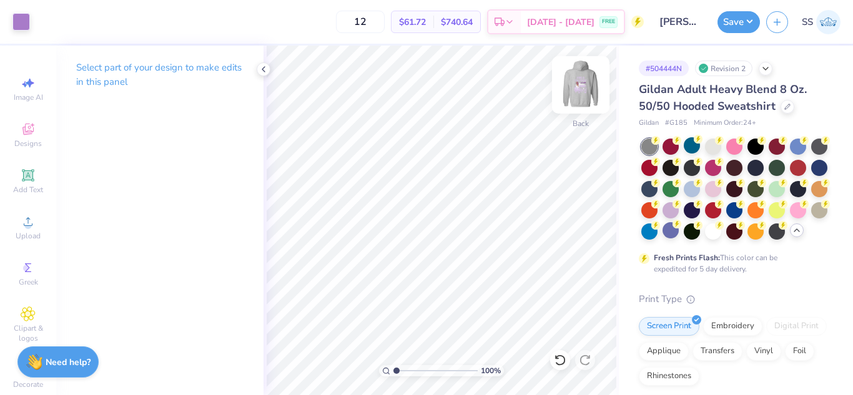
click at [588, 79] on img at bounding box center [581, 85] width 50 height 50
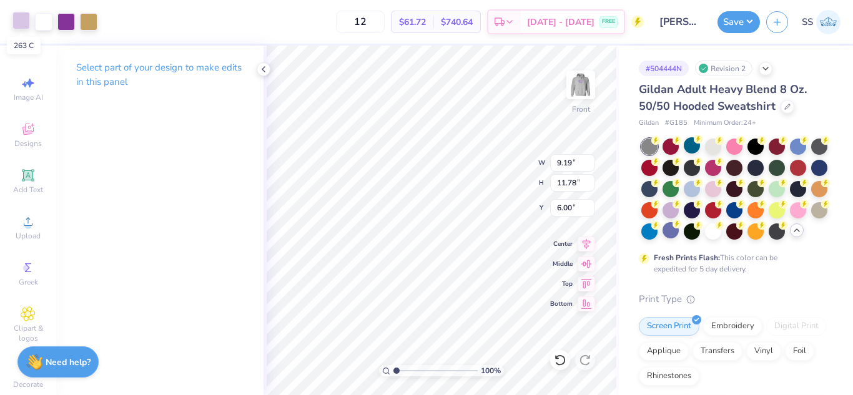
click at [16, 23] on div at bounding box center [20, 20] width 17 height 17
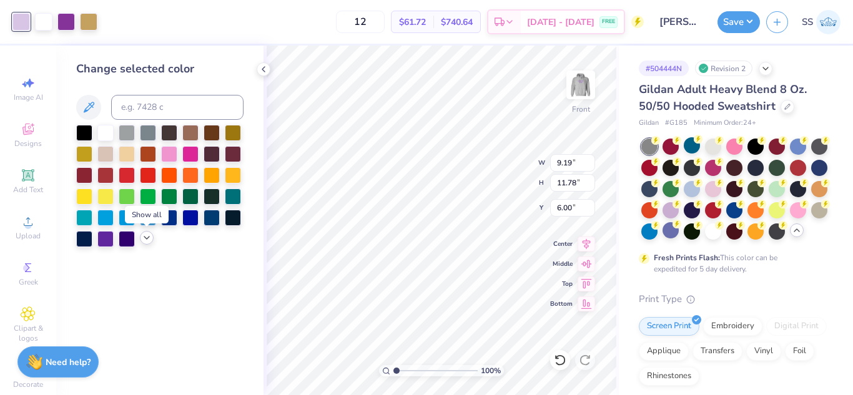
click at [142, 237] on icon at bounding box center [147, 238] width 10 height 10
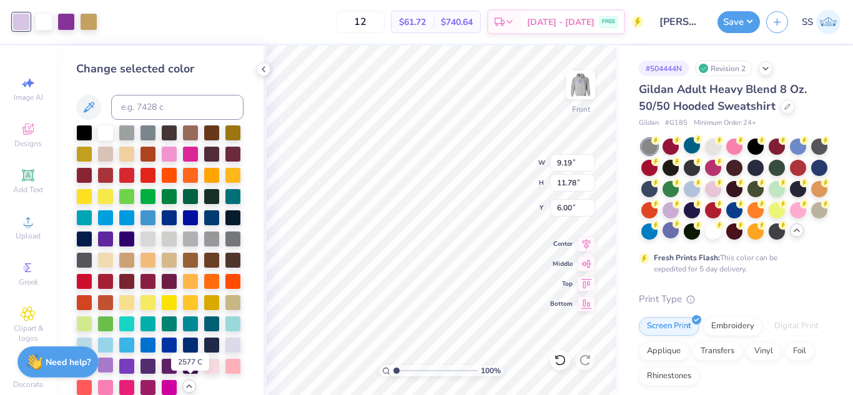
click at [114, 374] on div at bounding box center [105, 365] width 16 height 16
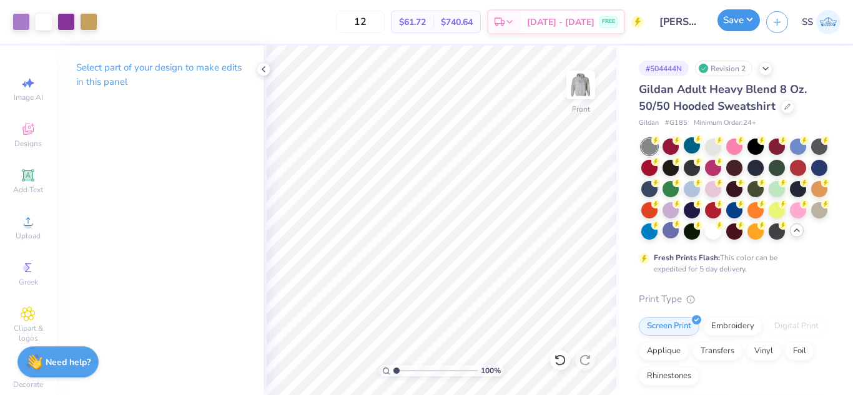
click at [740, 31] on button "Save" at bounding box center [739, 20] width 42 height 22
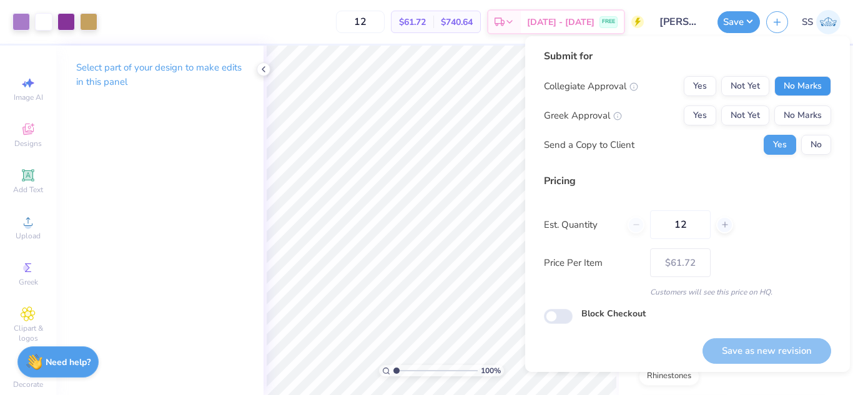
click at [786, 84] on button "No Marks" at bounding box center [803, 86] width 57 height 20
click at [796, 113] on button "No Marks" at bounding box center [803, 116] width 57 height 20
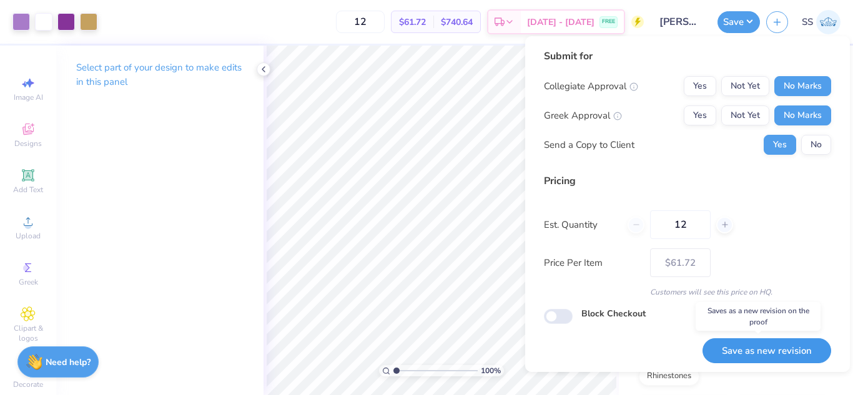
click at [805, 356] on button "Save as new revision" at bounding box center [767, 352] width 129 height 26
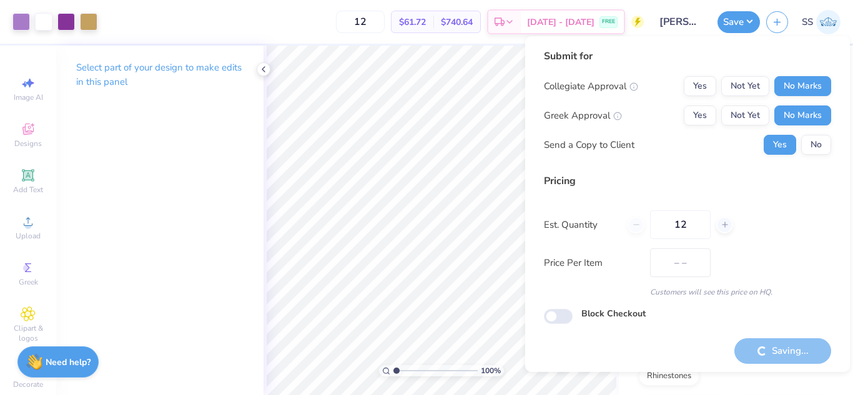
type input "$61.72"
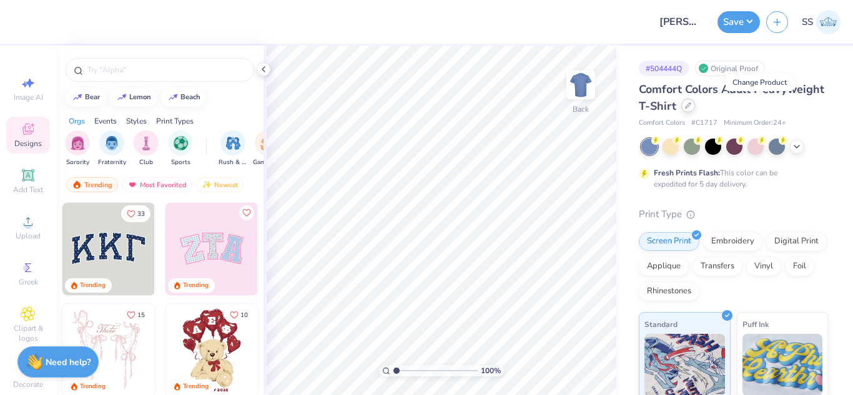
click at [695, 101] on div at bounding box center [688, 106] width 14 height 14
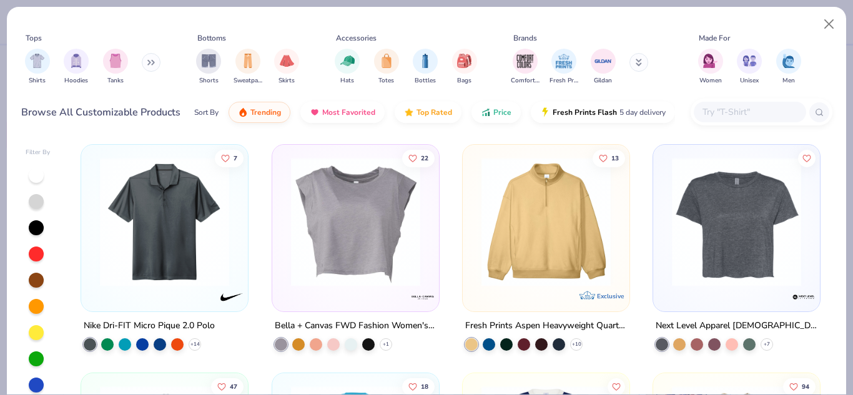
click at [715, 111] on input "text" at bounding box center [749, 112] width 96 height 14
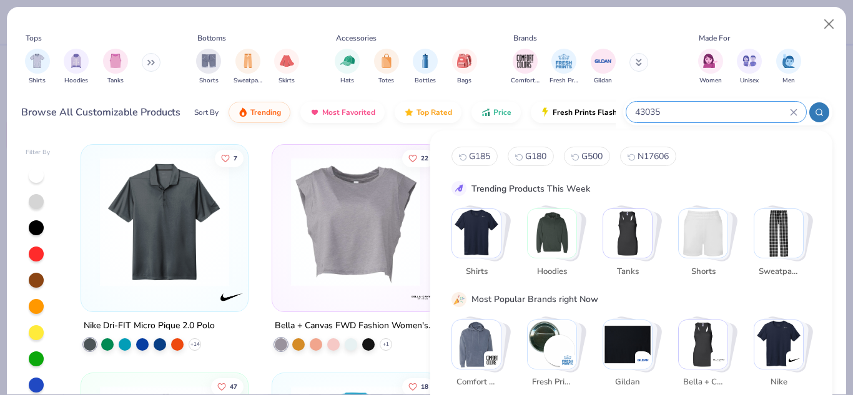
type input "43035"
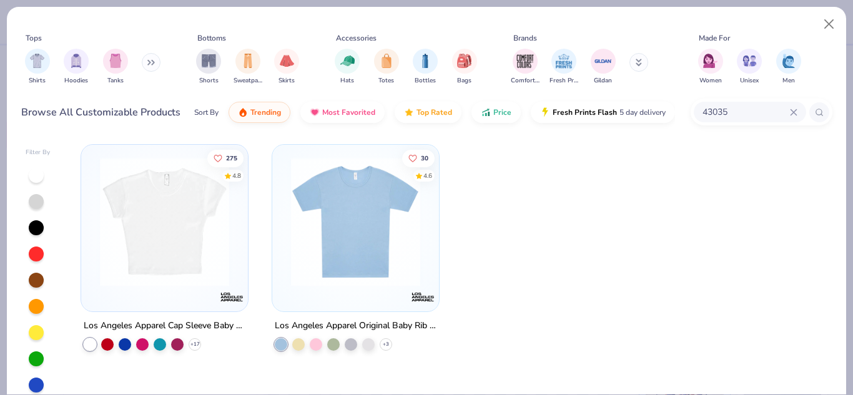
click at [194, 223] on img at bounding box center [165, 221] width 142 height 129
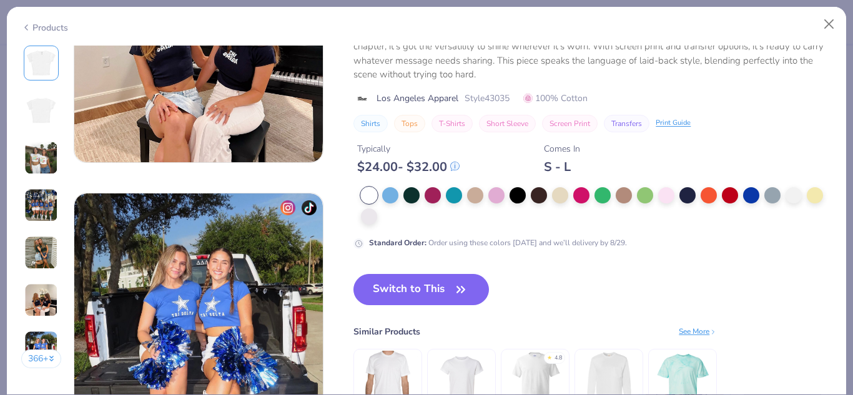
scroll to position [1727, 0]
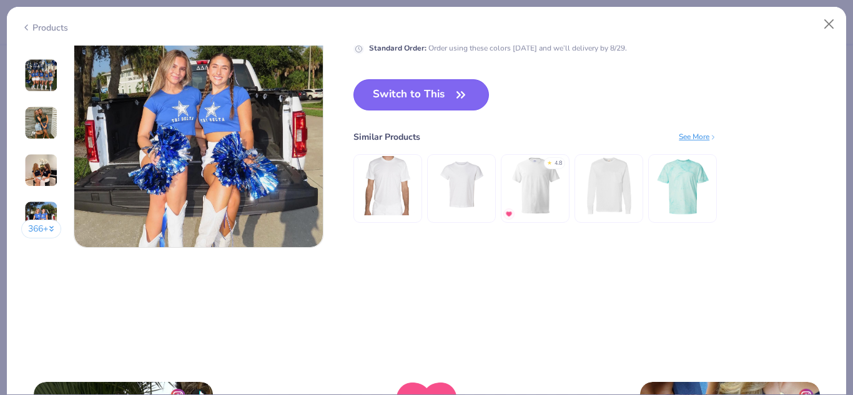
click at [438, 102] on button "Switch to This" at bounding box center [422, 94] width 136 height 31
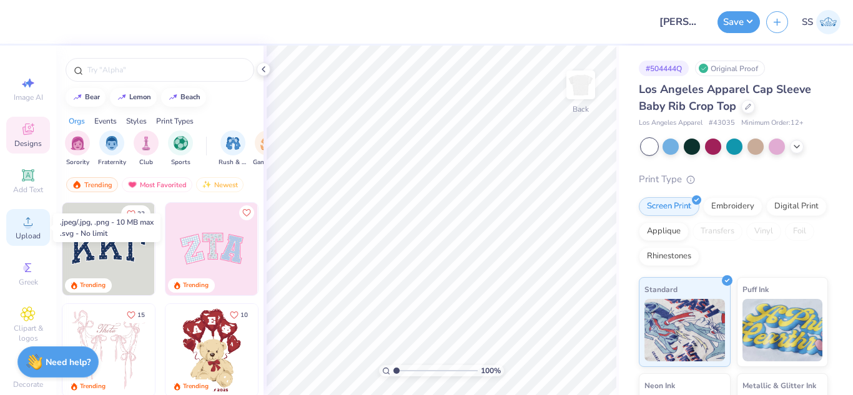
click at [18, 232] on span "Upload" at bounding box center [28, 236] width 25 height 10
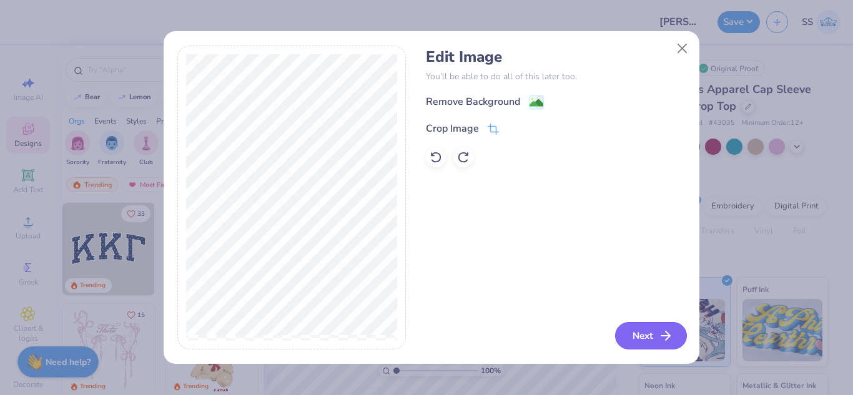
click at [645, 343] on button "Next" at bounding box center [651, 335] width 72 height 27
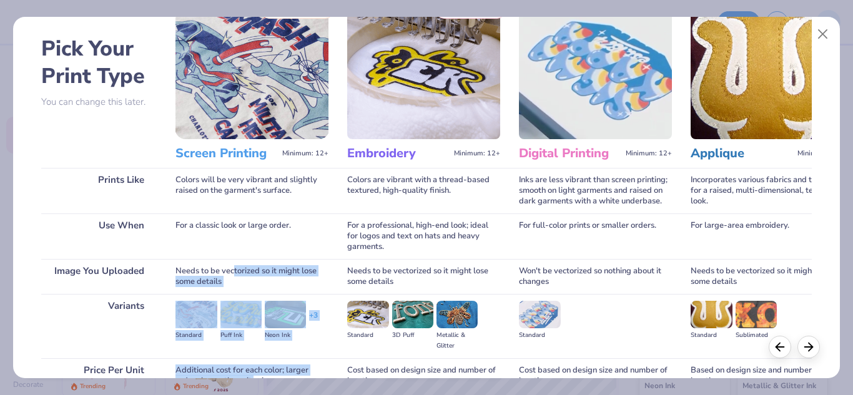
scroll to position [165, 0]
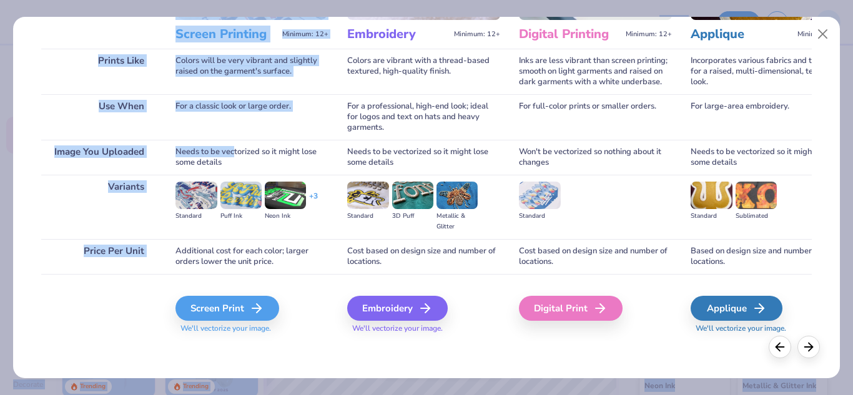
drag, startPoint x: 234, startPoint y: 317, endPoint x: 250, endPoint y: 387, distance: 71.7
click at [260, 395] on html "Design Title [PERSON_NAME] : Tarte Cosmetics Save SS Image AI Designs Add Text …" at bounding box center [426, 197] width 853 height 395
click at [229, 312] on div "Screen Print" at bounding box center [229, 308] width 104 height 25
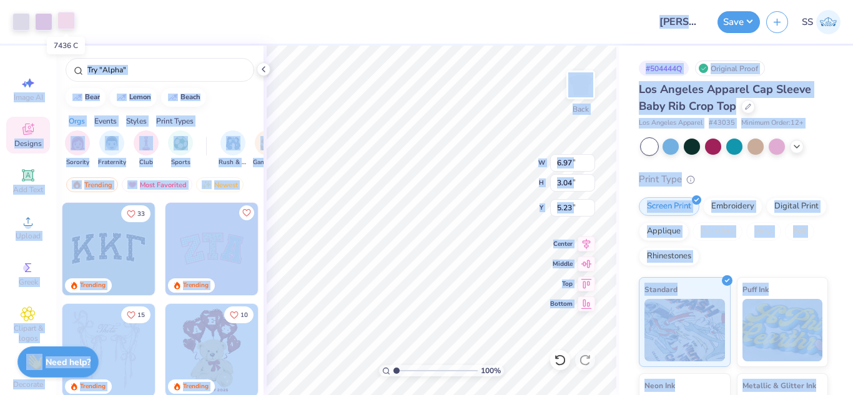
click at [61, 19] on div at bounding box center [65, 20] width 17 height 17
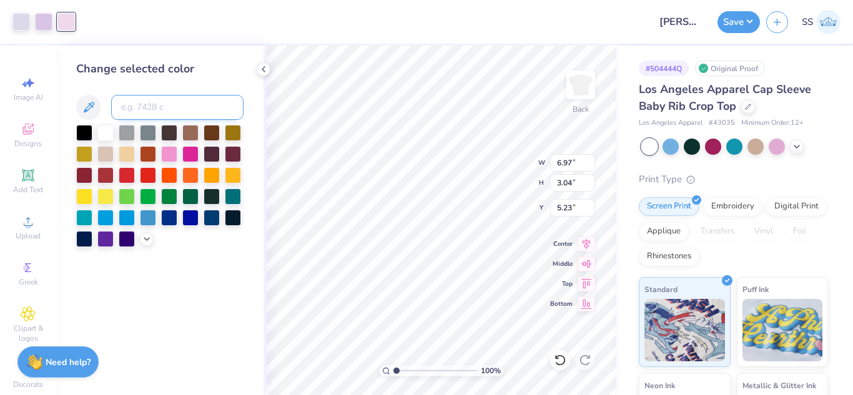
click at [136, 102] on input at bounding box center [177, 107] width 132 height 25
type input "263"
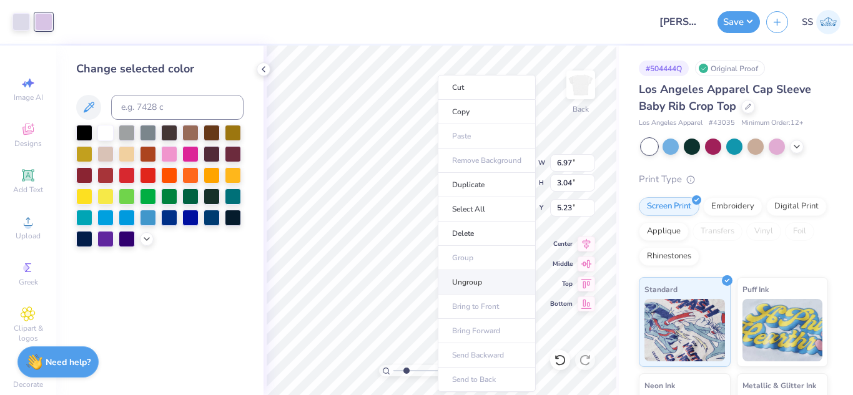
click at [460, 275] on li "Ungroup" at bounding box center [487, 282] width 98 height 24
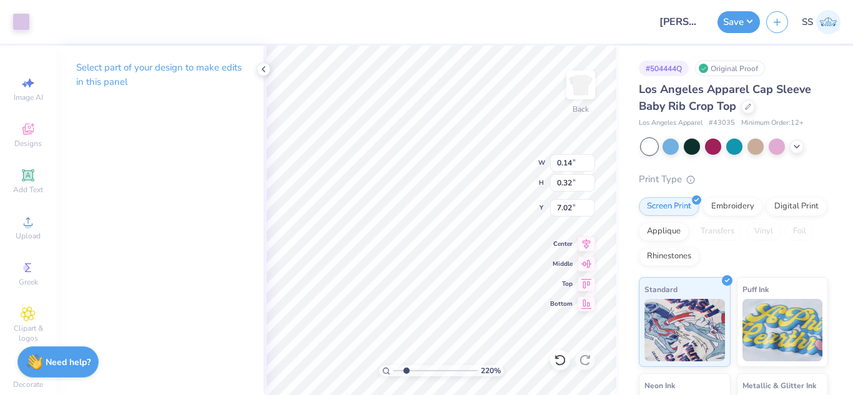
type input "2.19677622688295"
type input "7.34"
type input "2.19677622688295"
type input "9.05"
click at [27, 17] on div at bounding box center [20, 20] width 17 height 17
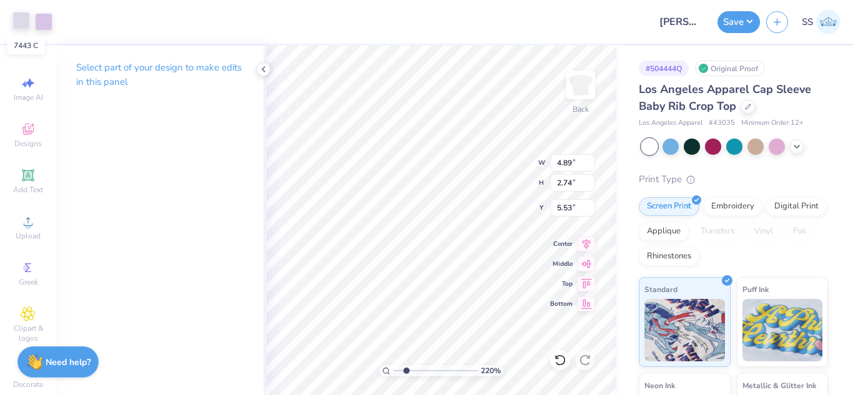
type input "2.19677622688295"
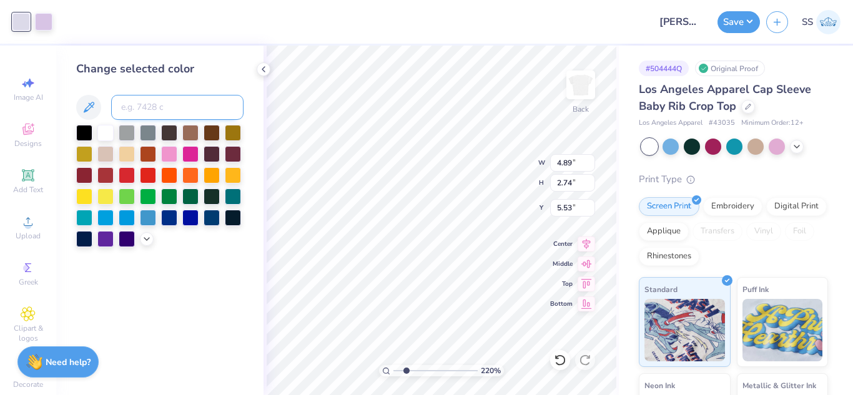
click at [120, 116] on input at bounding box center [177, 107] width 132 height 25
type input "273"
type input "2.19677622688295"
type input "263"
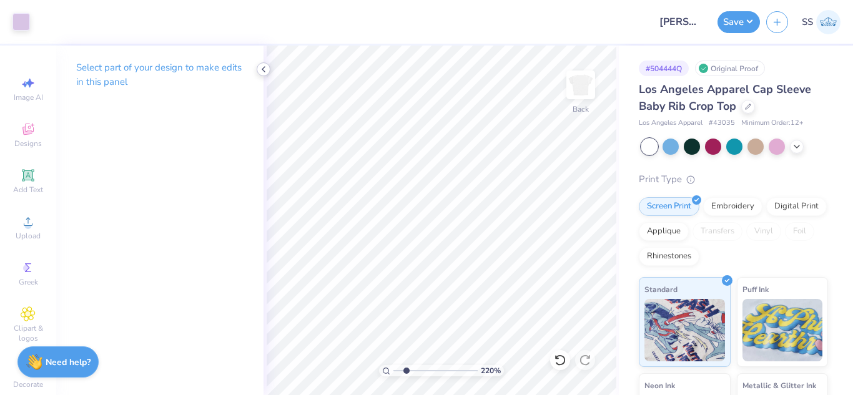
click at [266, 70] on icon at bounding box center [264, 69] width 10 height 10
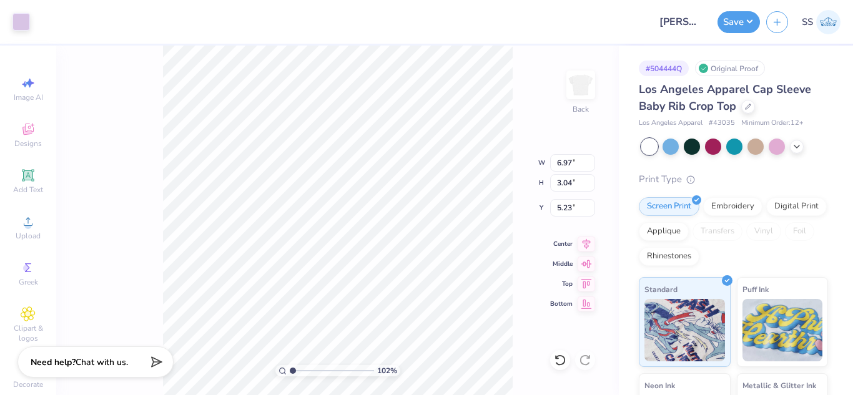
type input "1.01733085247809"
type input "3.00"
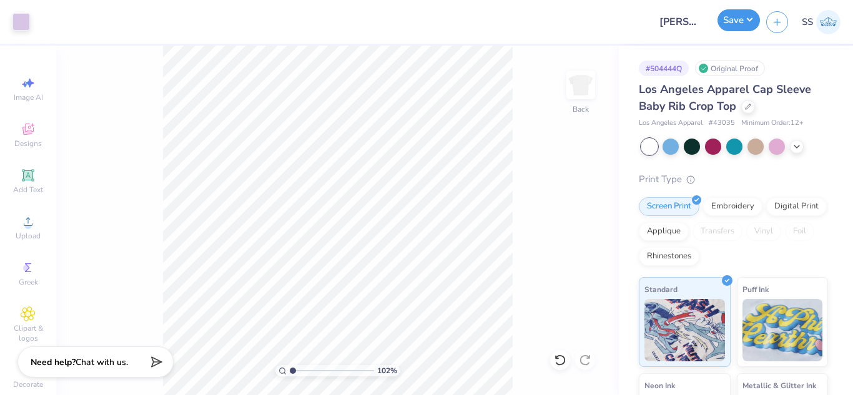
click at [743, 14] on button "Save" at bounding box center [739, 20] width 42 height 22
type input "1.01733085247809"
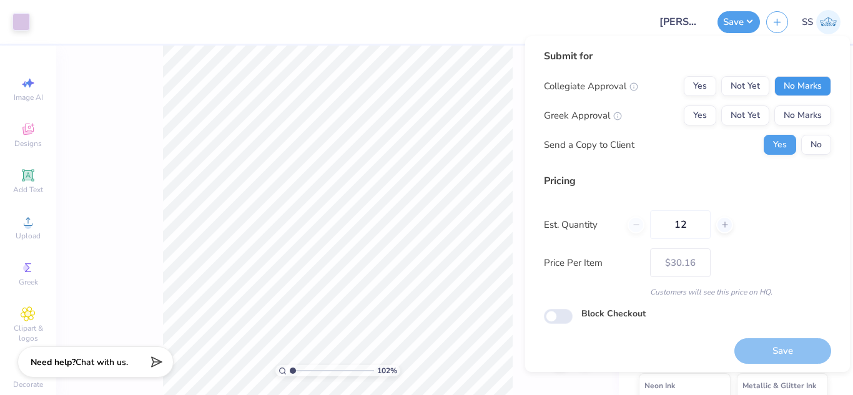
click at [810, 81] on button "No Marks" at bounding box center [803, 86] width 57 height 20
click at [816, 117] on button "No Marks" at bounding box center [803, 116] width 57 height 20
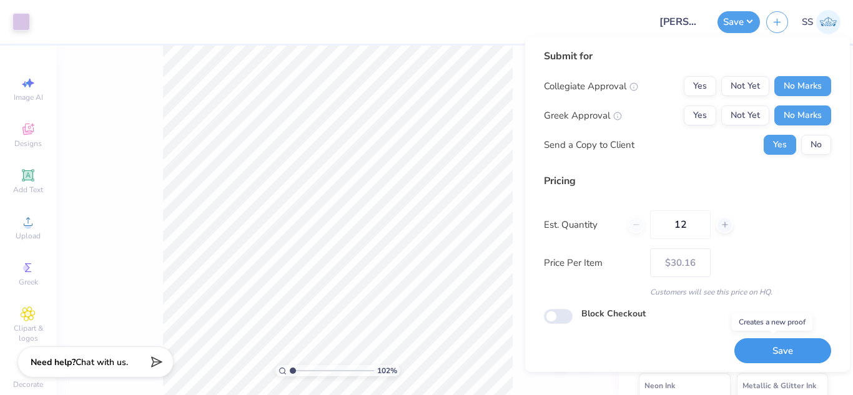
click at [802, 346] on button "Save" at bounding box center [783, 352] width 97 height 26
type input "$30.16"
type input "1.01733085247809"
type input "– –"
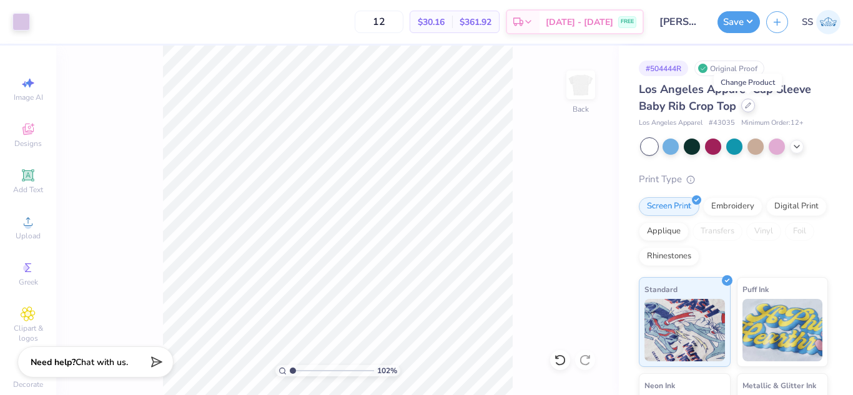
click at [750, 101] on div at bounding box center [748, 106] width 14 height 14
type input "1.01733085247809"
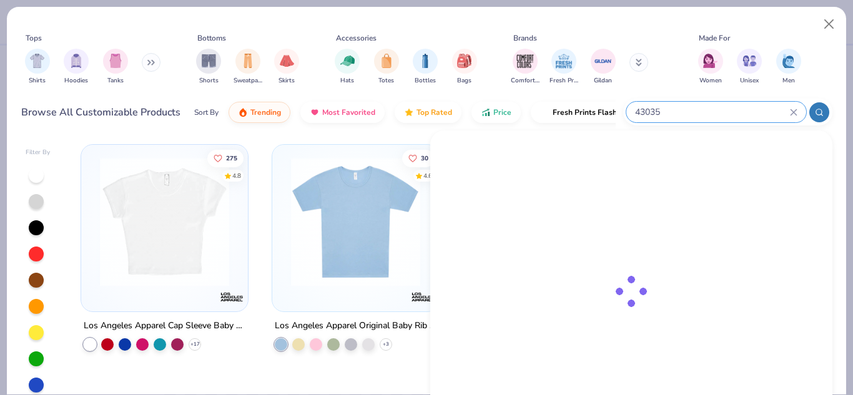
click at [764, 115] on input "43035" at bounding box center [712, 112] width 156 height 14
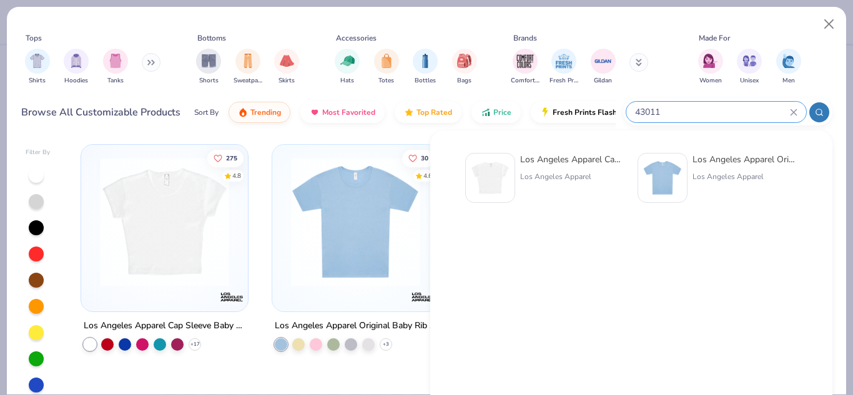
type input "43011"
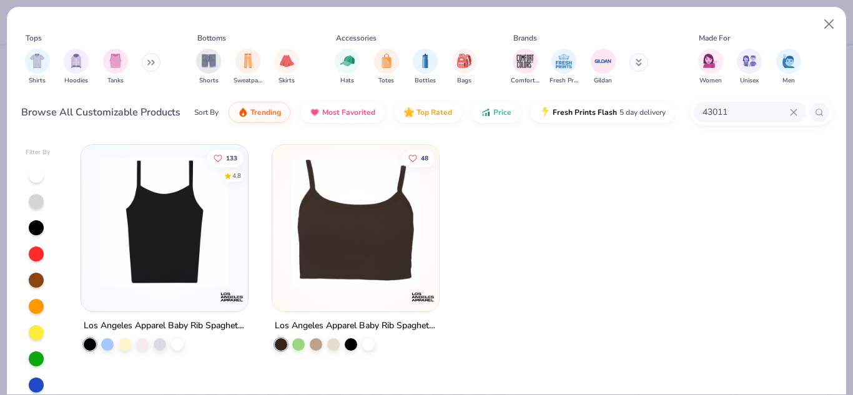
click at [189, 203] on img at bounding box center [165, 221] width 142 height 129
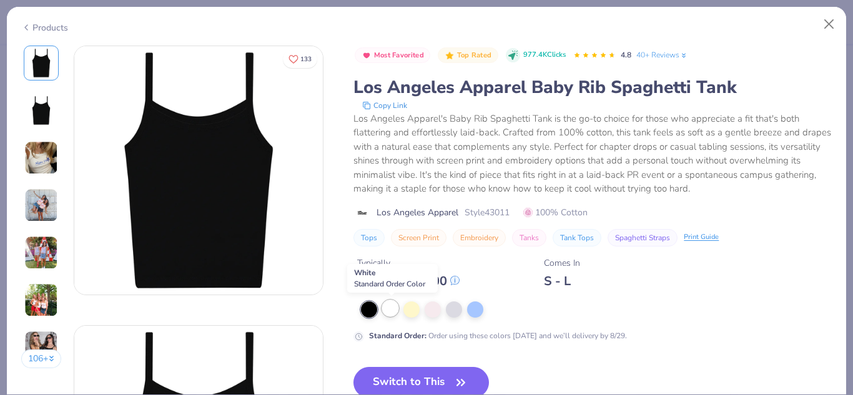
click at [394, 301] on div at bounding box center [390, 308] width 16 height 16
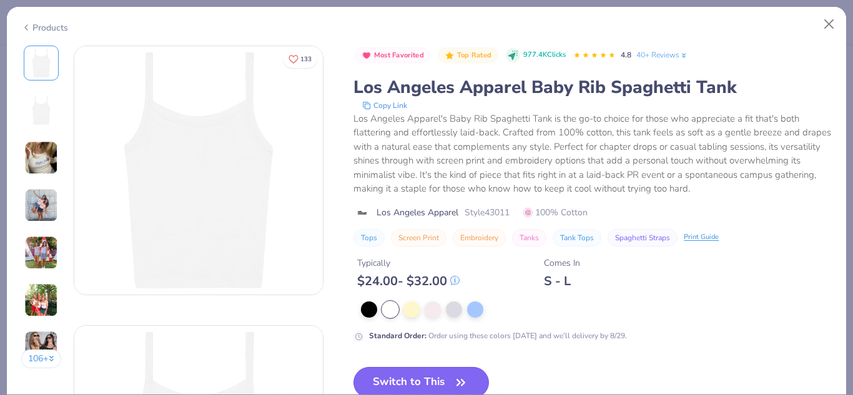
click at [419, 379] on button "Switch to This" at bounding box center [422, 382] width 136 height 31
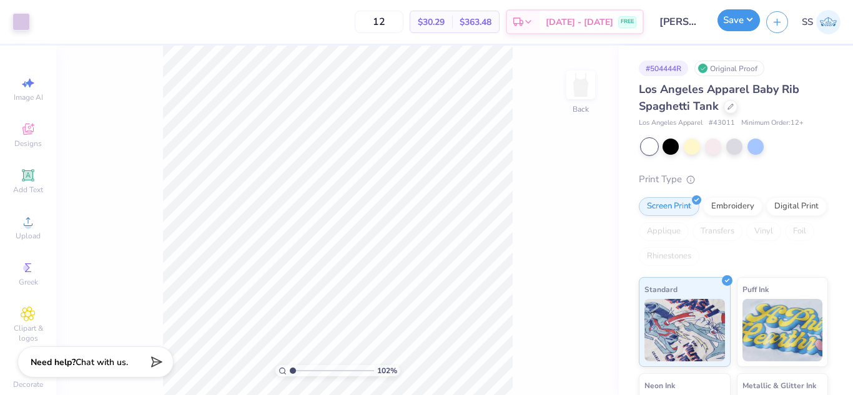
click at [738, 16] on button "Save" at bounding box center [739, 20] width 42 height 22
type input "1.01733085247809"
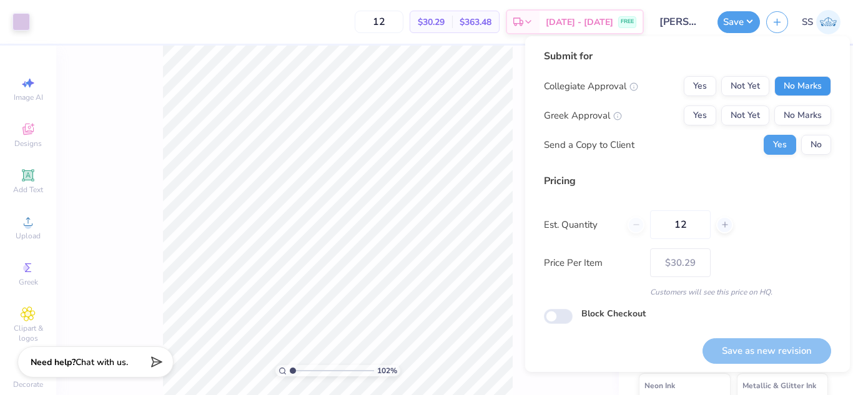
click at [789, 79] on button "No Marks" at bounding box center [803, 86] width 57 height 20
click at [795, 109] on button "No Marks" at bounding box center [803, 116] width 57 height 20
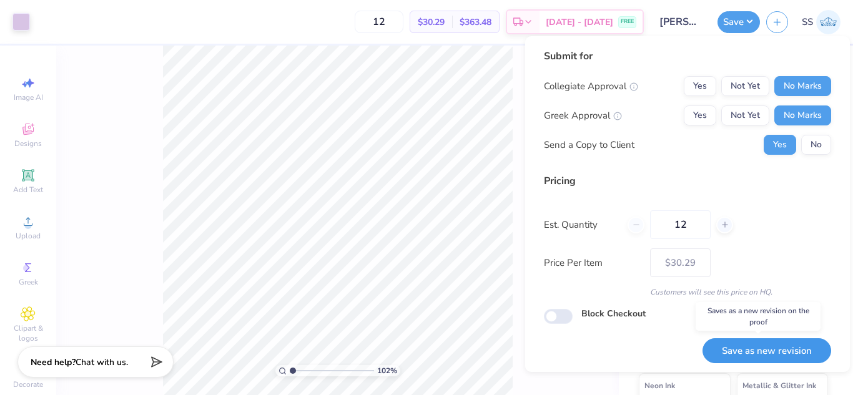
click at [779, 344] on button "Save as new revision" at bounding box center [767, 352] width 129 height 26
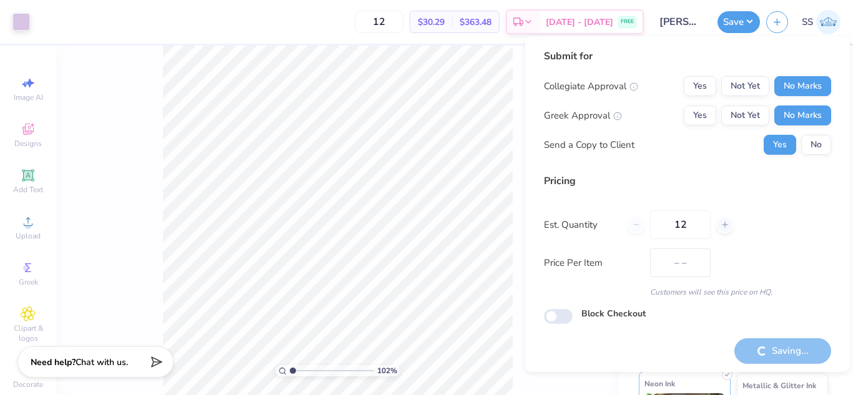
type input "$30.29"
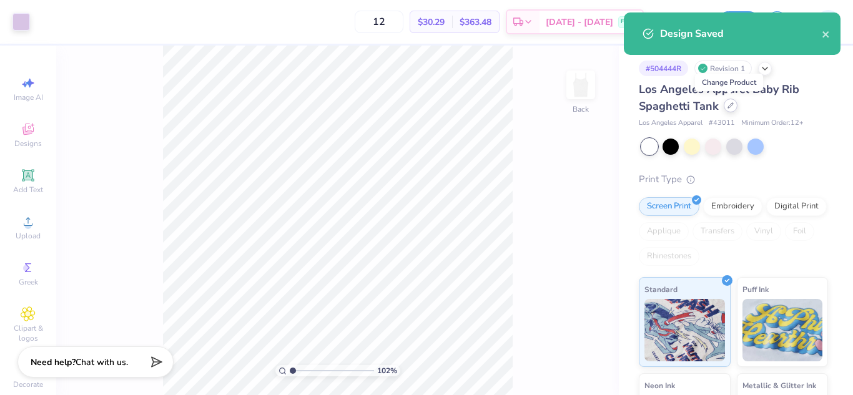
click at [730, 110] on div at bounding box center [731, 106] width 14 height 14
type input "1.01733085247809"
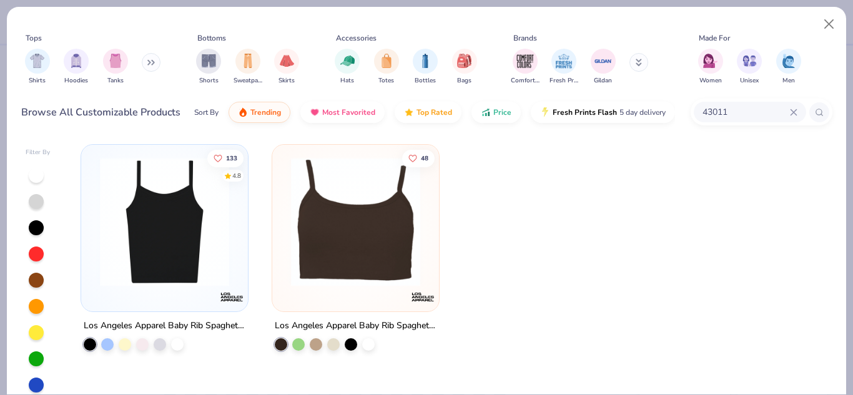
click at [793, 111] on icon at bounding box center [794, 112] width 6 height 6
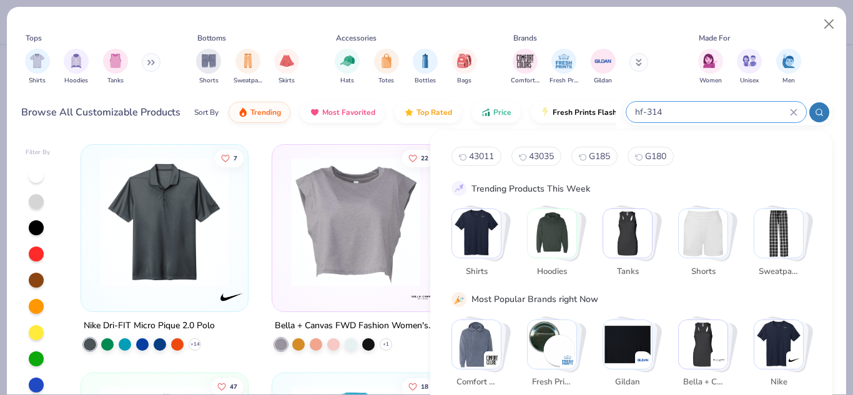
type input "hf-314"
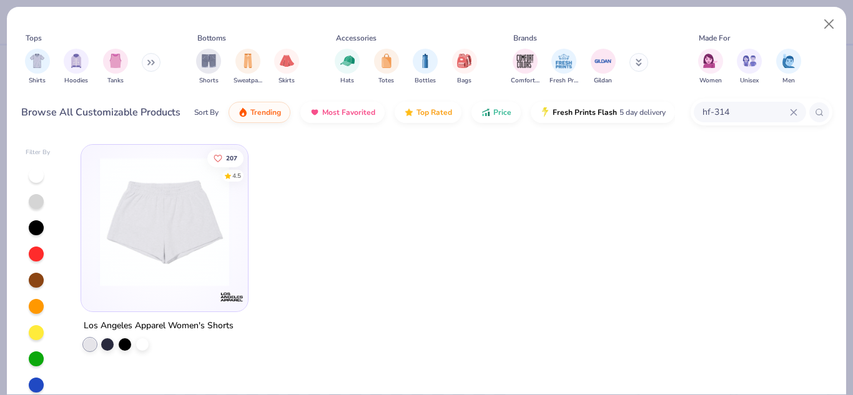
click at [176, 227] on img at bounding box center [165, 221] width 142 height 129
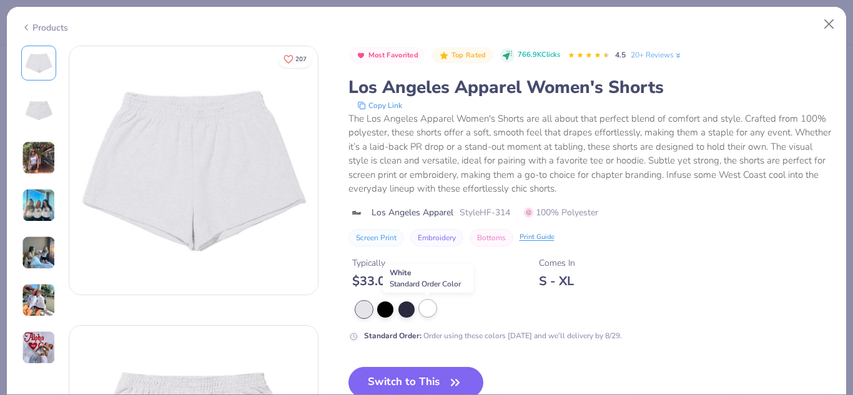
click at [427, 312] on div at bounding box center [428, 308] width 16 height 16
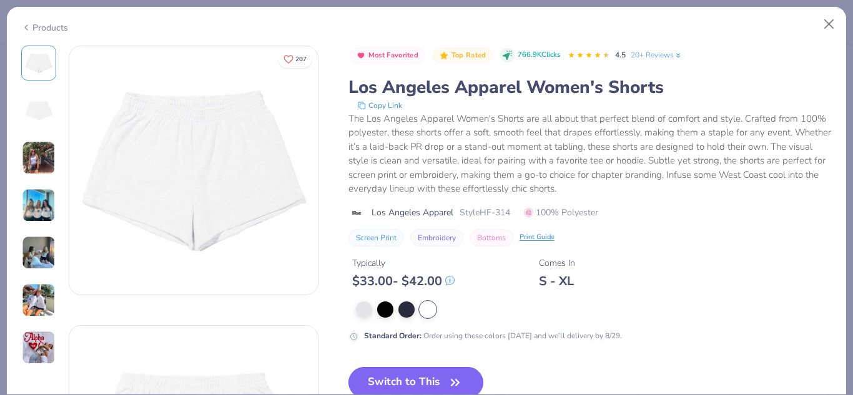
click at [442, 375] on button "Switch to This" at bounding box center [417, 382] width 136 height 31
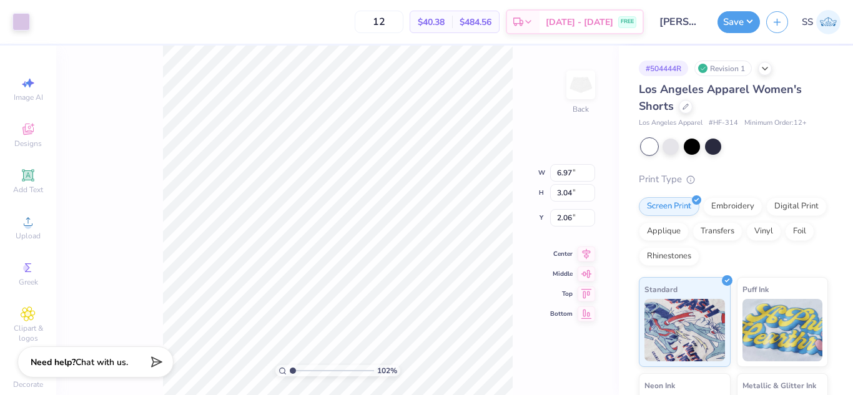
type input "1.01733085247809"
type input "4.42"
type input "1.93"
type input "1.01733085247809"
type input "3.29"
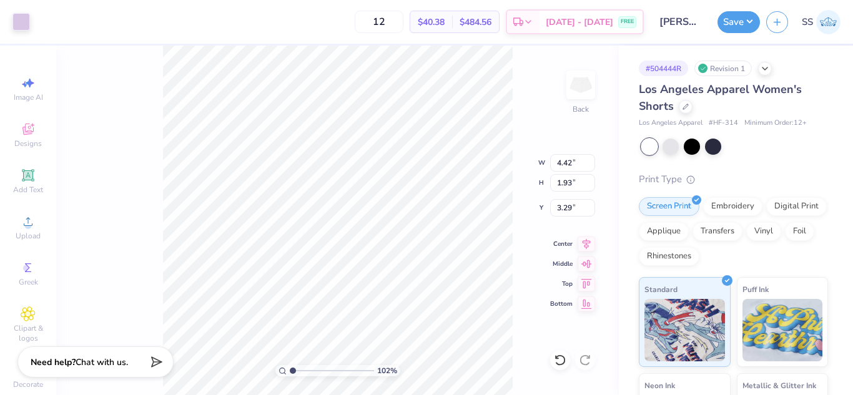
type input "1.01733085247809"
type input "3.03"
type input "1.32"
type input "1.01733085247809"
type input "4.00"
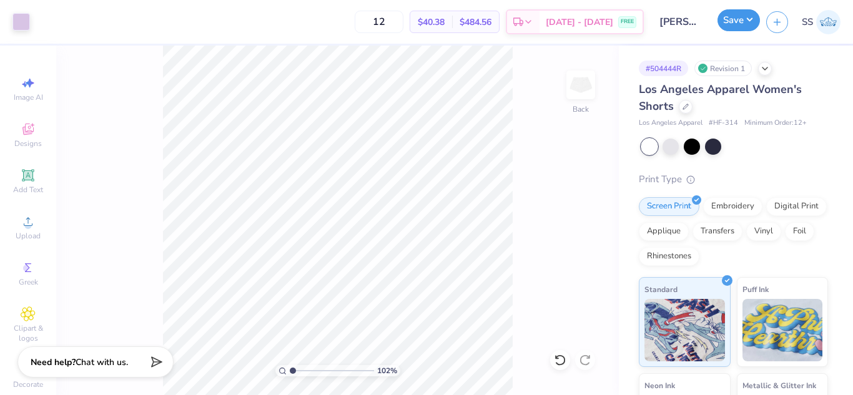
click at [735, 27] on button "Save" at bounding box center [739, 20] width 42 height 22
type input "1.01733085247809"
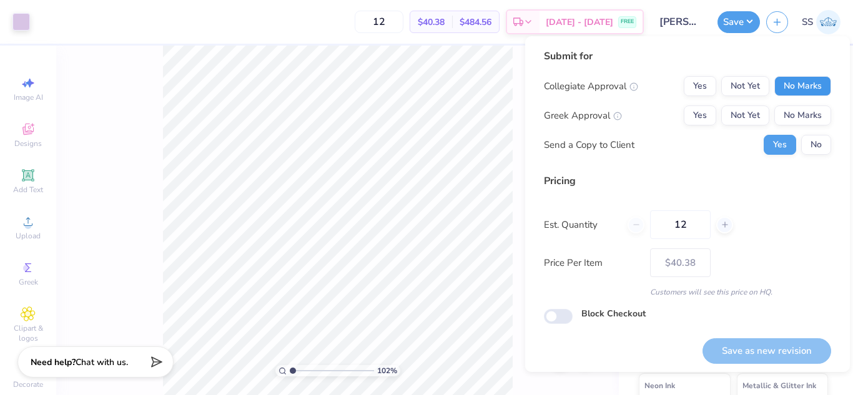
click at [805, 82] on button "No Marks" at bounding box center [803, 86] width 57 height 20
click at [810, 116] on button "No Marks" at bounding box center [803, 116] width 57 height 20
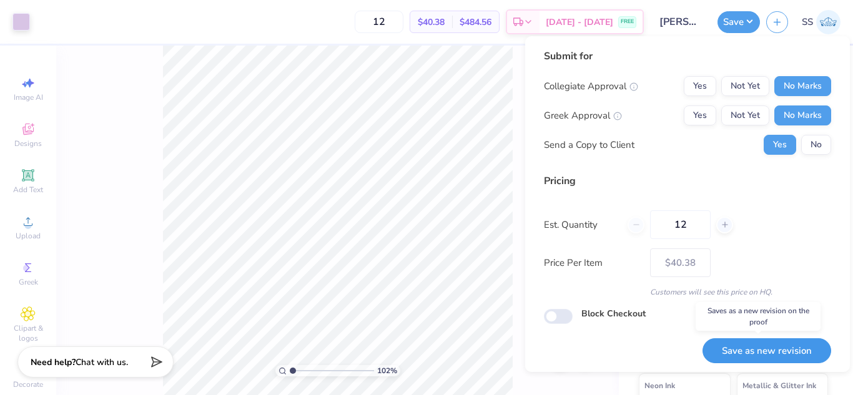
click at [759, 345] on button "Save as new revision" at bounding box center [767, 352] width 129 height 26
type input "$40.38"
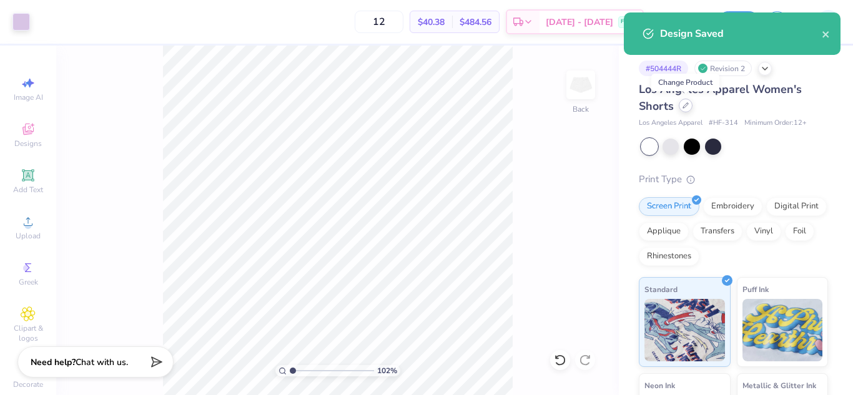
click at [685, 106] on icon at bounding box center [686, 105] width 6 height 6
type input "1.01733085247809"
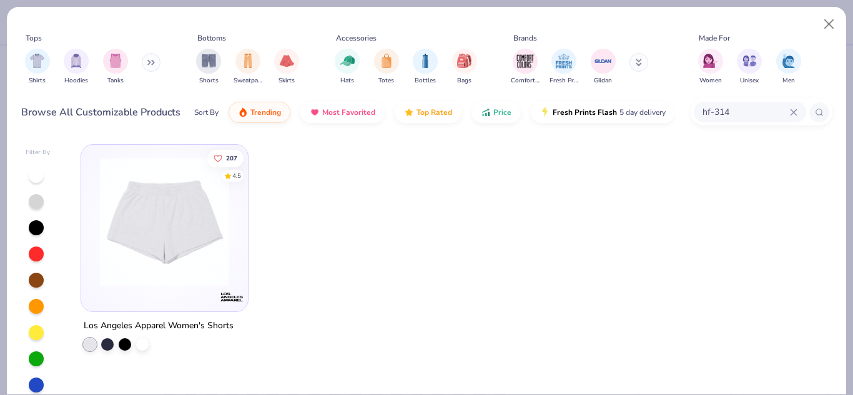
click at [793, 116] on div "hf-314" at bounding box center [750, 112] width 112 height 21
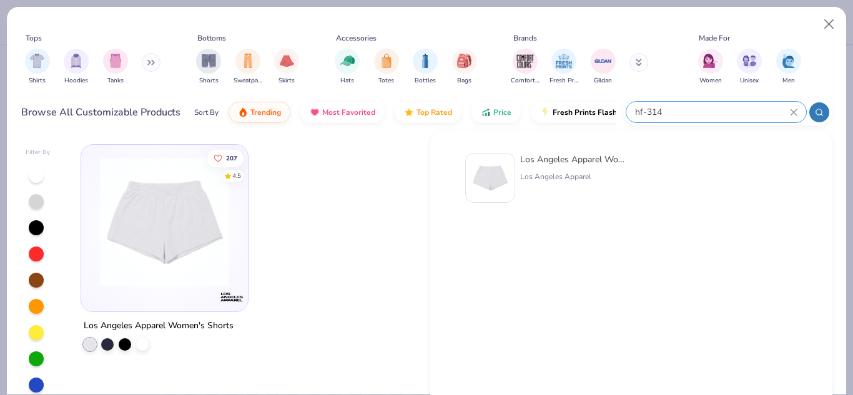
click at [795, 112] on icon at bounding box center [793, 112] width 7 height 7
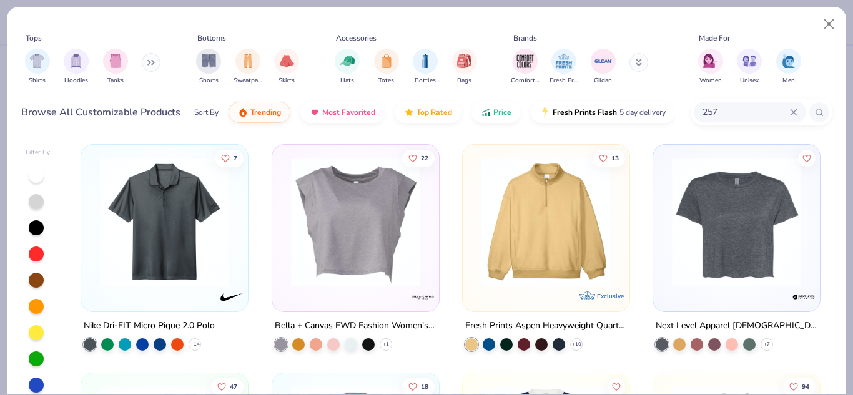
type input "257"
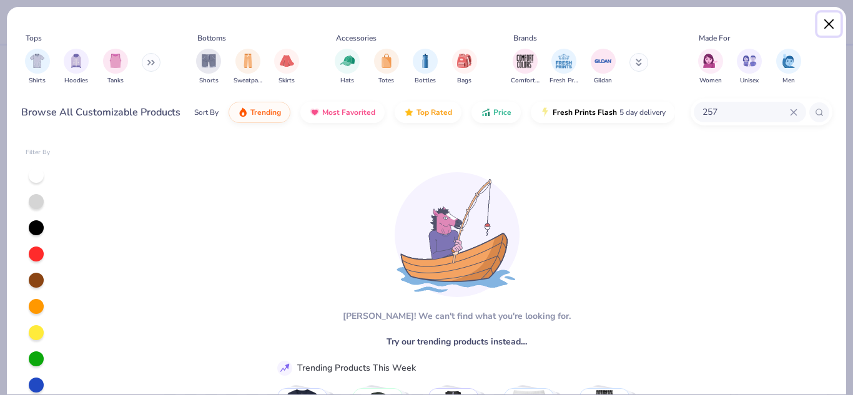
click at [830, 19] on button "Close" at bounding box center [830, 24] width 24 height 24
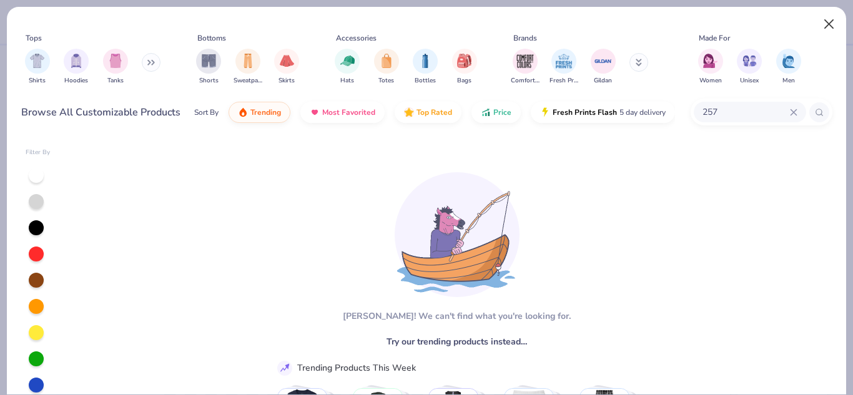
type input "1.01733085247809"
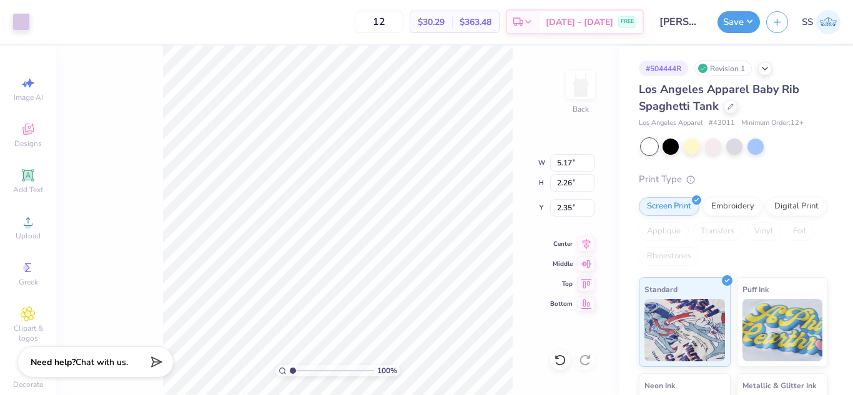
type input "5.17"
type input "2.26"
type input "2.83"
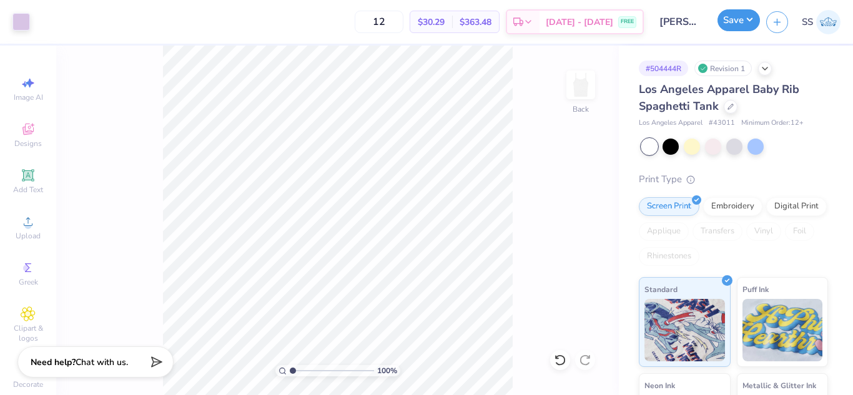
click at [727, 17] on button "Save" at bounding box center [739, 20] width 42 height 22
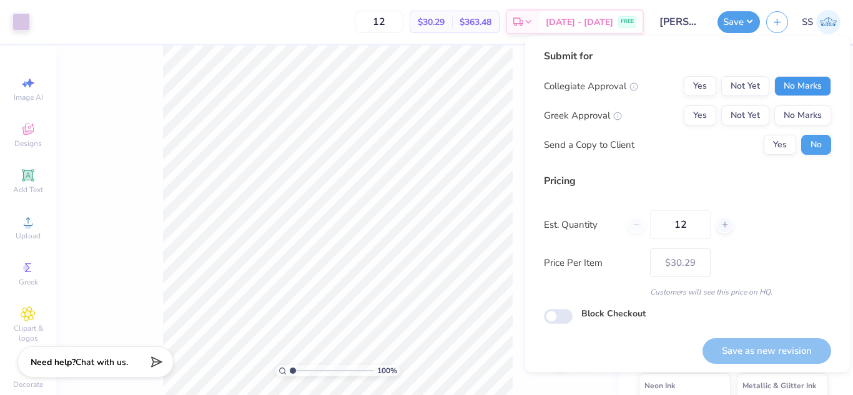
click at [811, 94] on button "No Marks" at bounding box center [803, 86] width 57 height 20
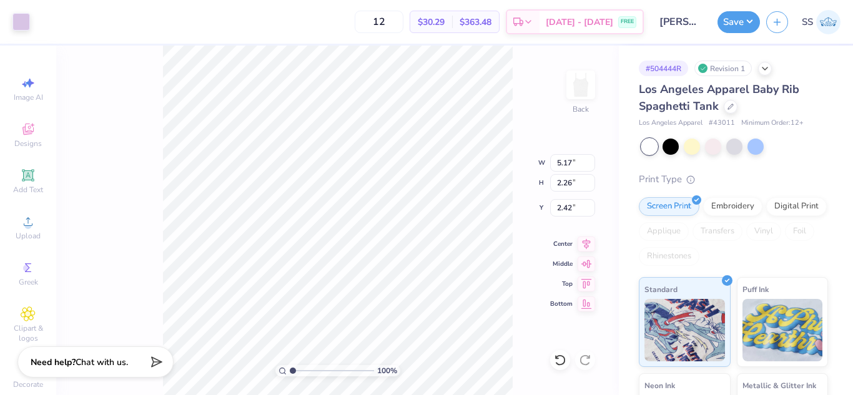
type input "2.42"
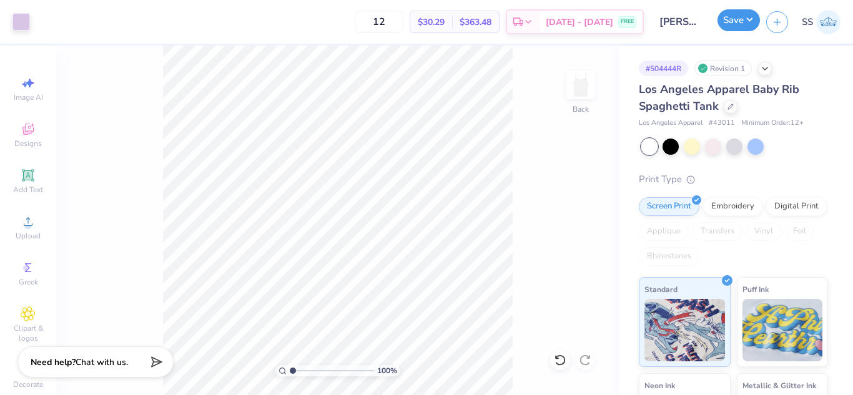
click at [723, 18] on button "Save" at bounding box center [739, 20] width 42 height 22
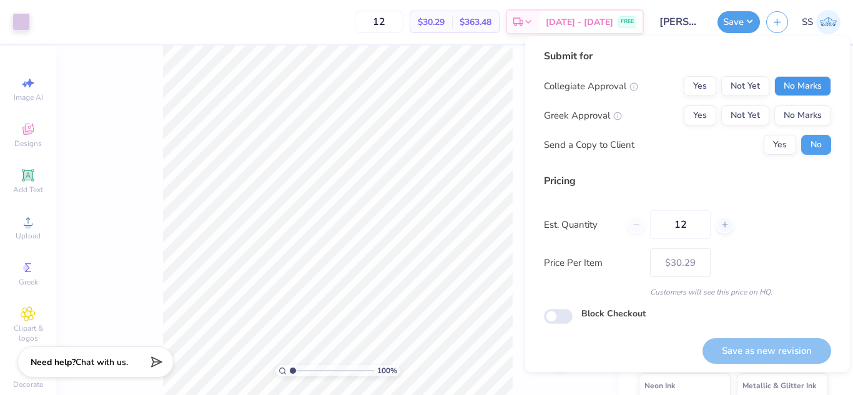
click at [816, 77] on button "No Marks" at bounding box center [803, 86] width 57 height 20
click at [816, 106] on button "No Marks" at bounding box center [803, 116] width 57 height 20
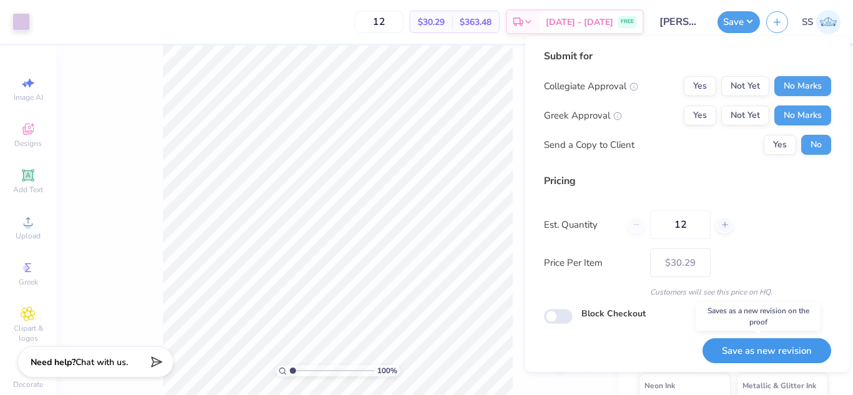
click at [747, 343] on button "Save as new revision" at bounding box center [767, 352] width 129 height 26
type input "$30.29"
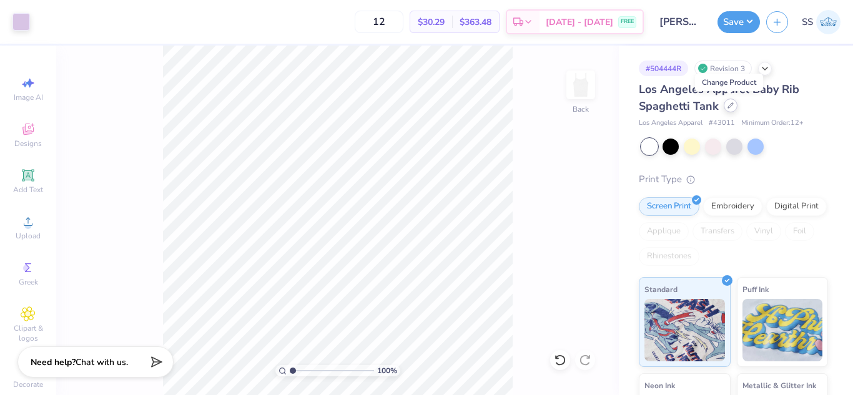
click at [730, 102] on icon at bounding box center [731, 105] width 6 height 6
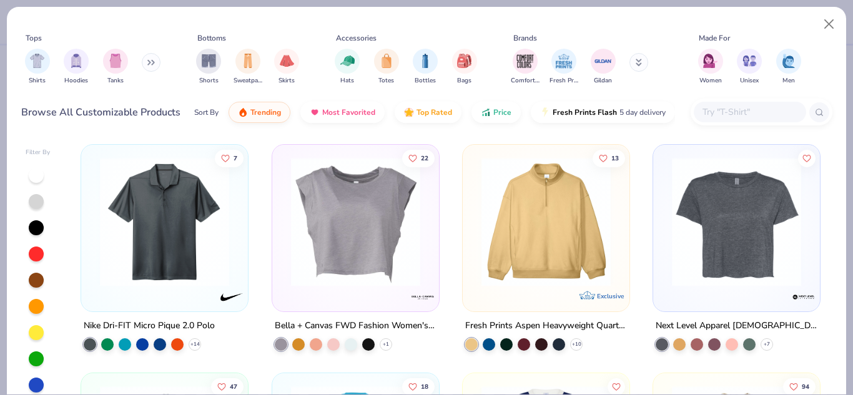
click at [734, 110] on input "text" at bounding box center [749, 112] width 96 height 14
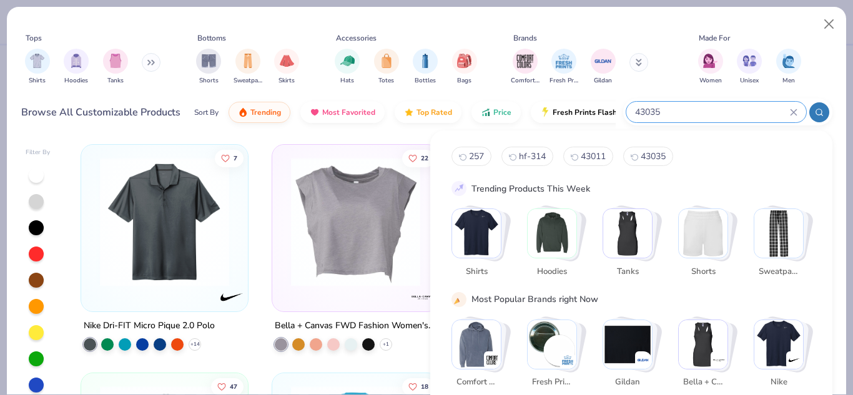
type input "43035"
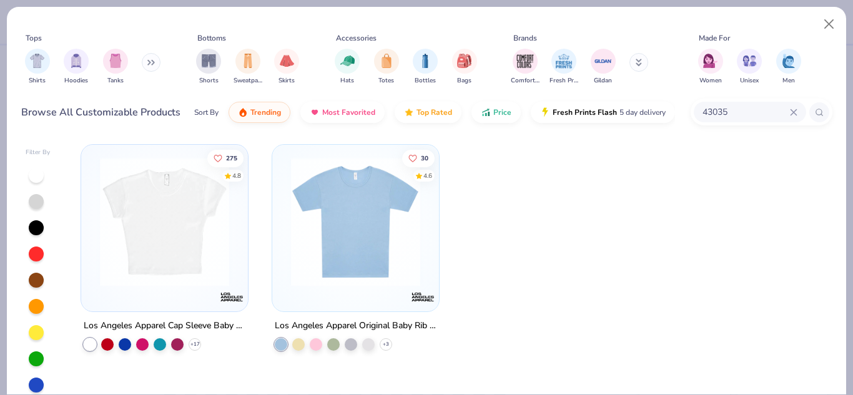
click at [149, 232] on img at bounding box center [165, 221] width 142 height 129
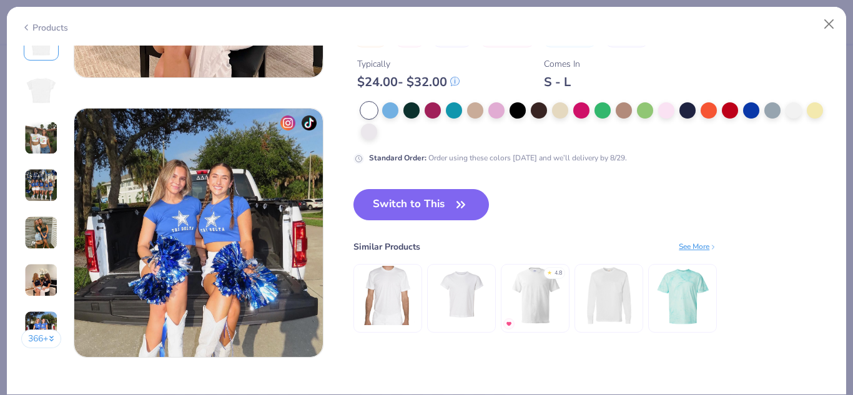
scroll to position [1625, 0]
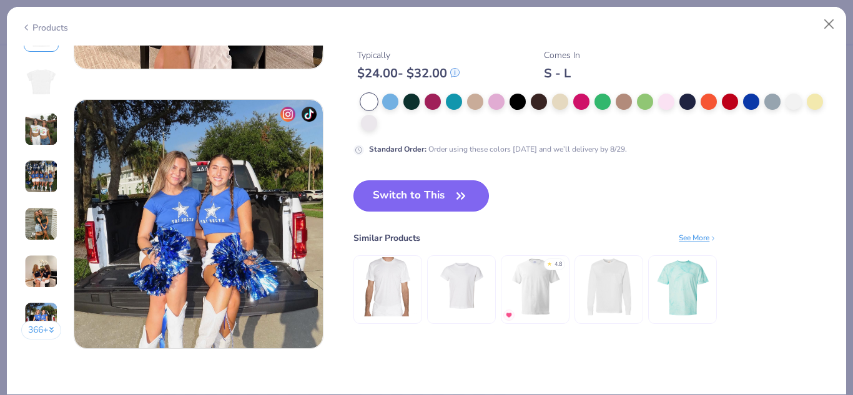
click at [443, 185] on button "Switch to This" at bounding box center [422, 196] width 136 height 31
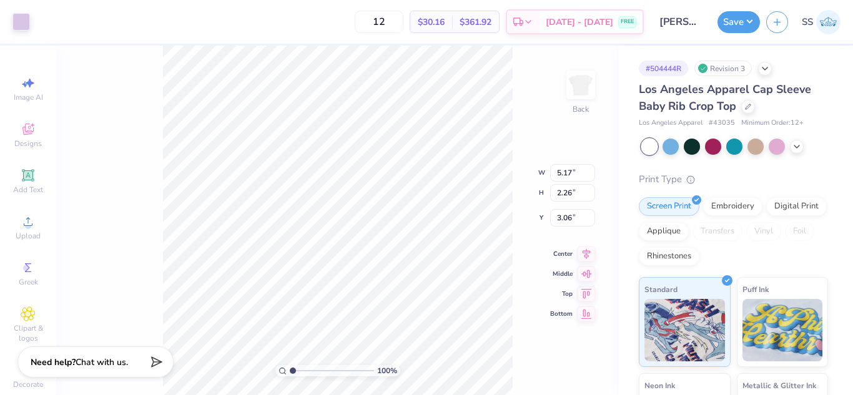
type input "3.00"
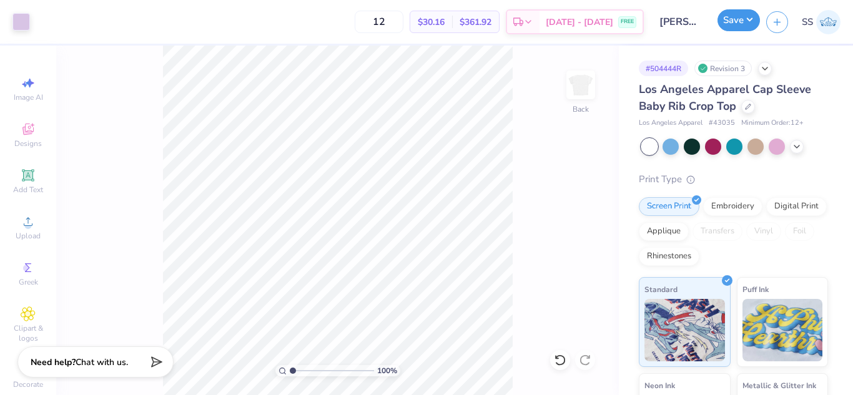
click at [743, 12] on button "Save" at bounding box center [739, 20] width 42 height 22
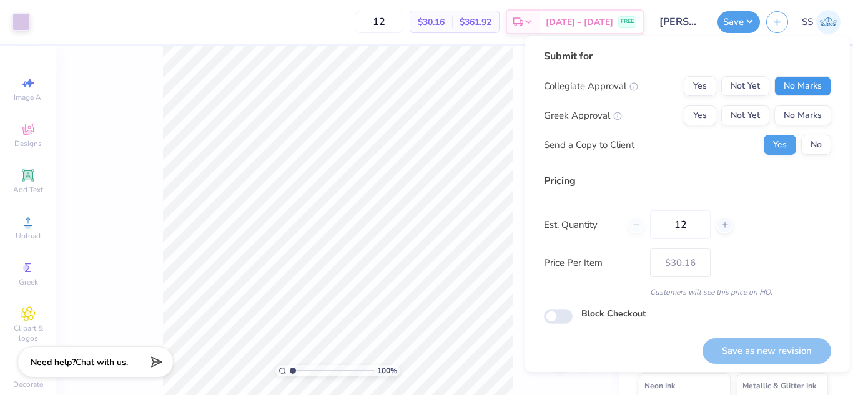
click at [799, 80] on button "No Marks" at bounding box center [803, 86] width 57 height 20
click at [806, 109] on button "No Marks" at bounding box center [803, 116] width 57 height 20
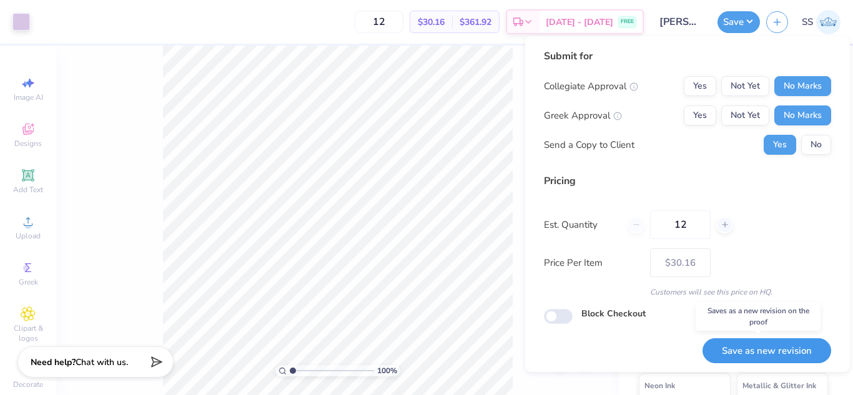
click at [742, 357] on button "Save as new revision" at bounding box center [767, 352] width 129 height 26
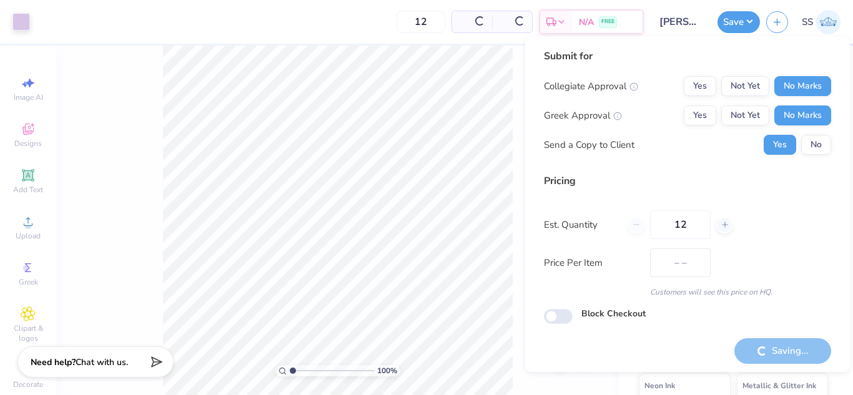
type input "$30.16"
